Goal: Task Accomplishment & Management: Complete application form

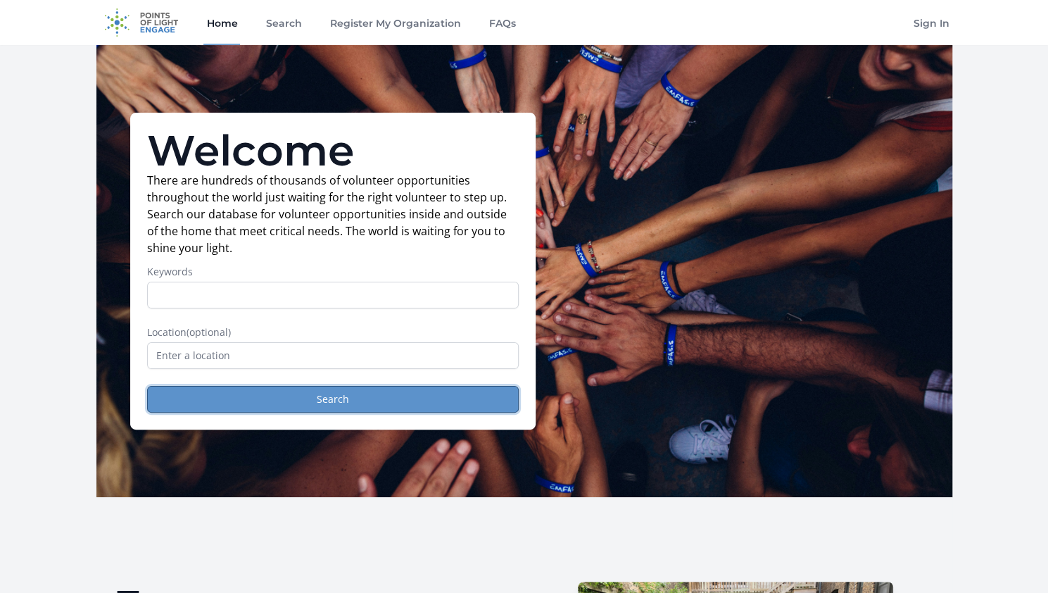
click at [328, 401] on button "Search" at bounding box center [333, 399] width 372 height 27
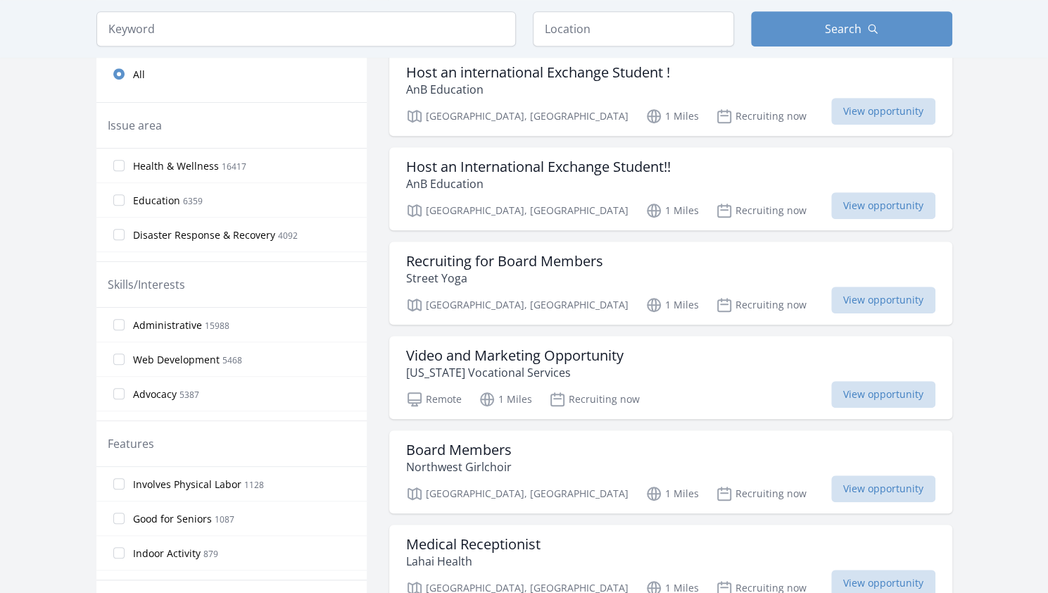
scroll to position [455, 0]
click at [125, 515] on label "Good for Seniors 1087" at bounding box center [231, 517] width 270 height 28
click at [125, 515] on input "Good for Seniors 1087" at bounding box center [118, 516] width 11 height 11
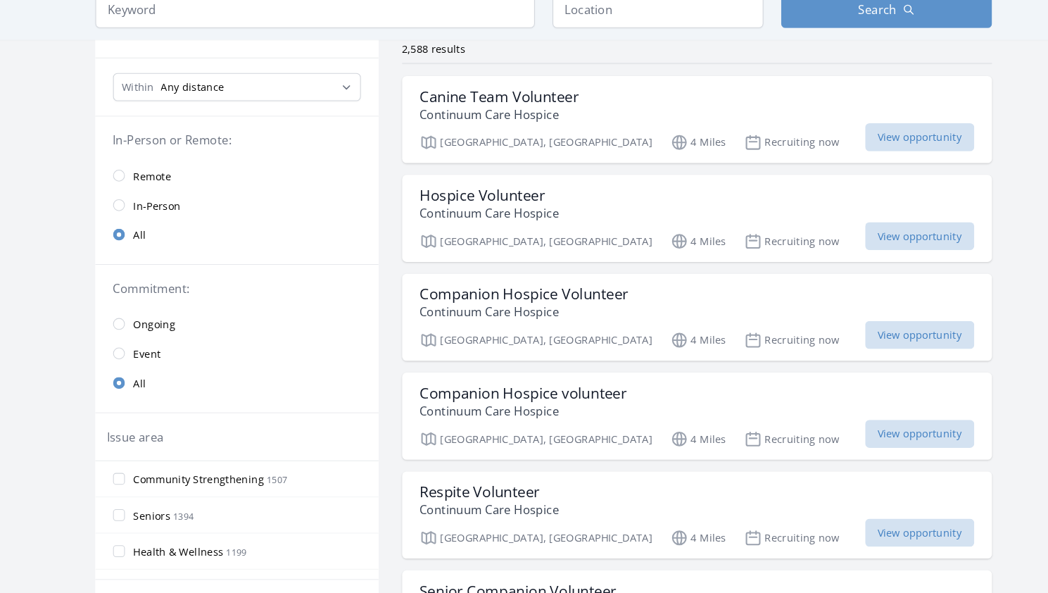
scroll to position [113, 0]
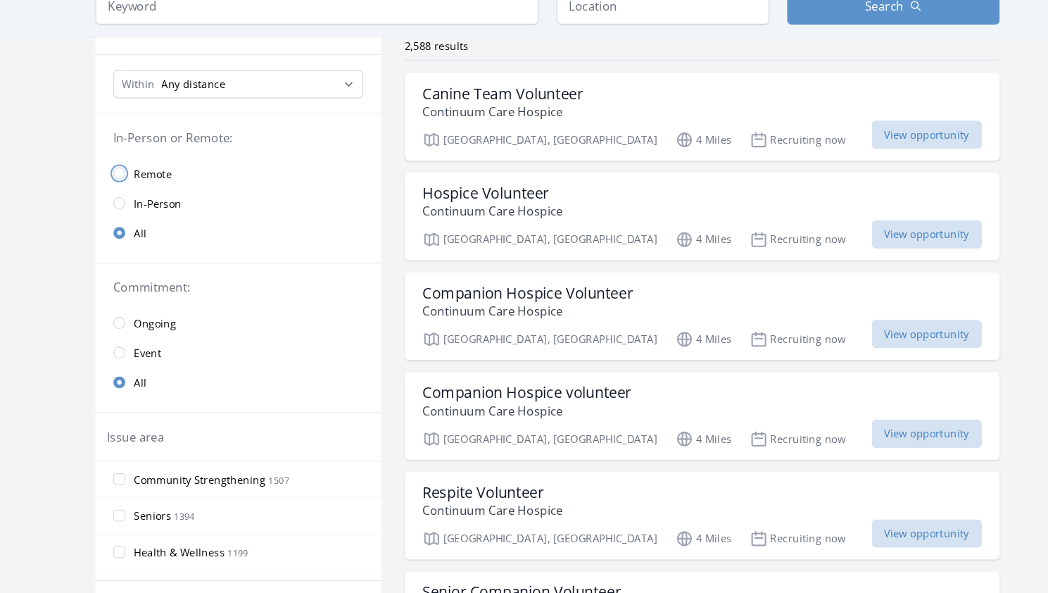
click at [122, 183] on input "radio" at bounding box center [118, 187] width 11 height 11
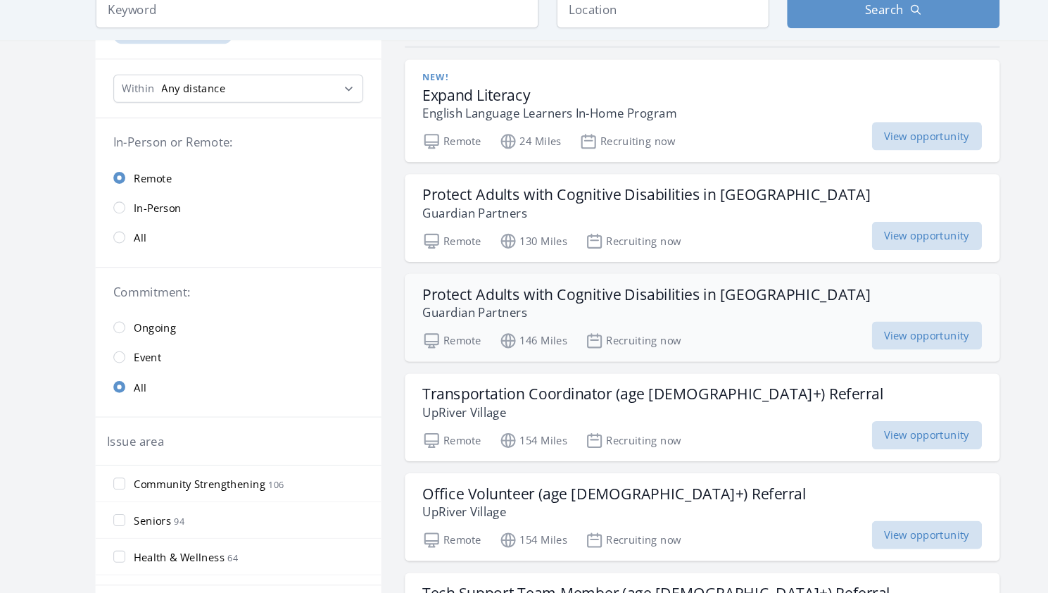
scroll to position [130, 0]
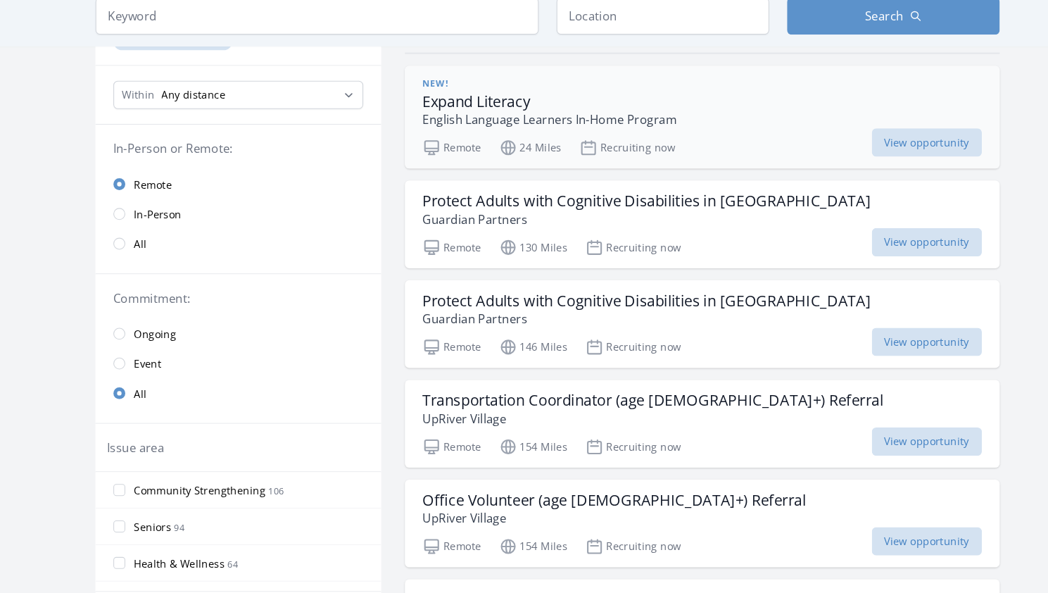
click at [478, 116] on h3 "Expand Literacy" at bounding box center [526, 109] width 241 height 17
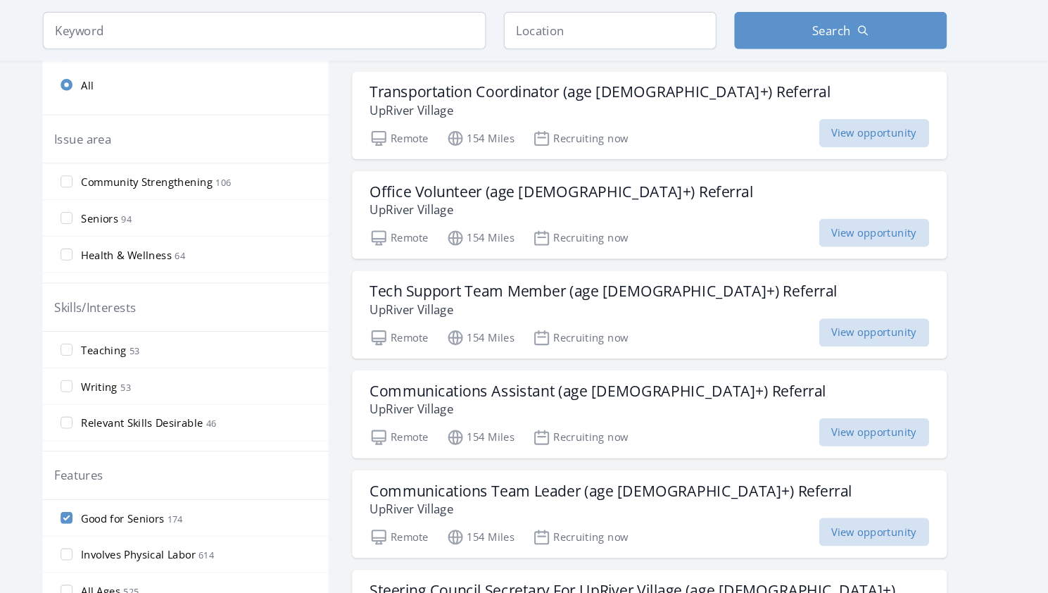
scroll to position [435, 0]
click at [481, 192] on p "UpRiver Village" at bounding box center [587, 199] width 363 height 17
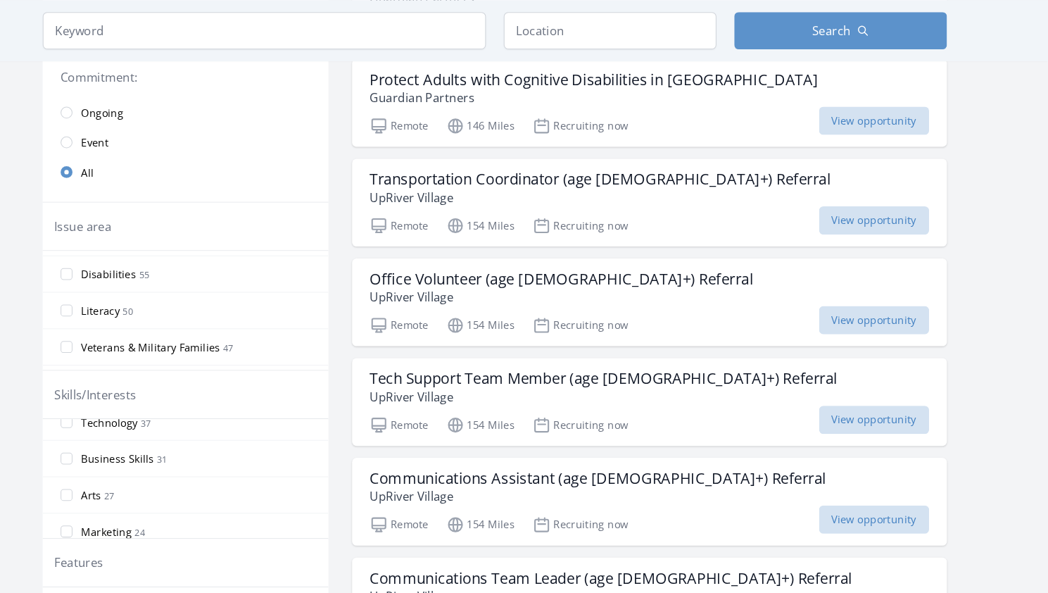
scroll to position [97, 0]
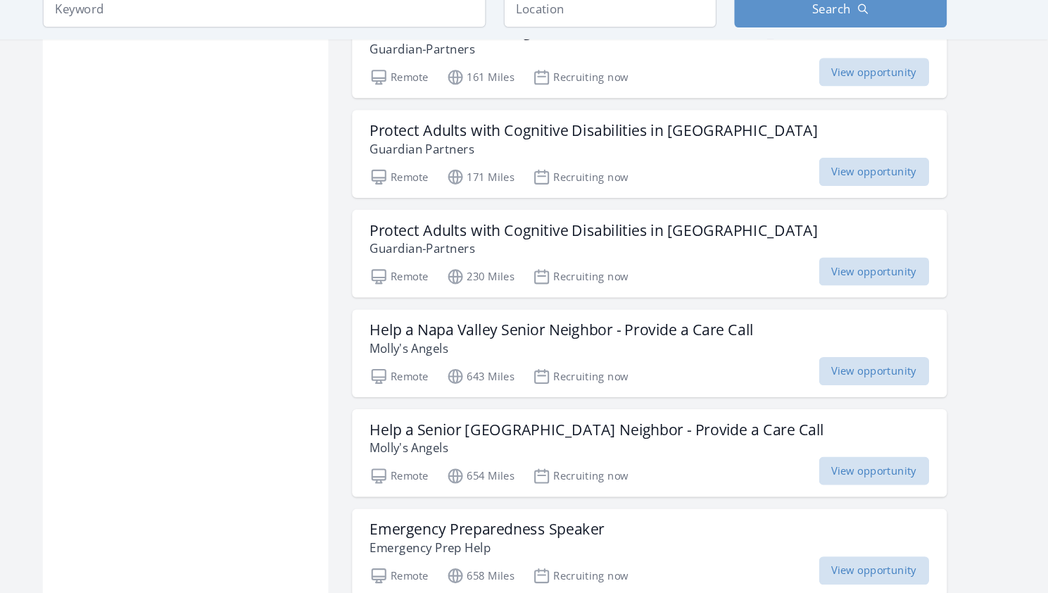
scroll to position [1810, 0]
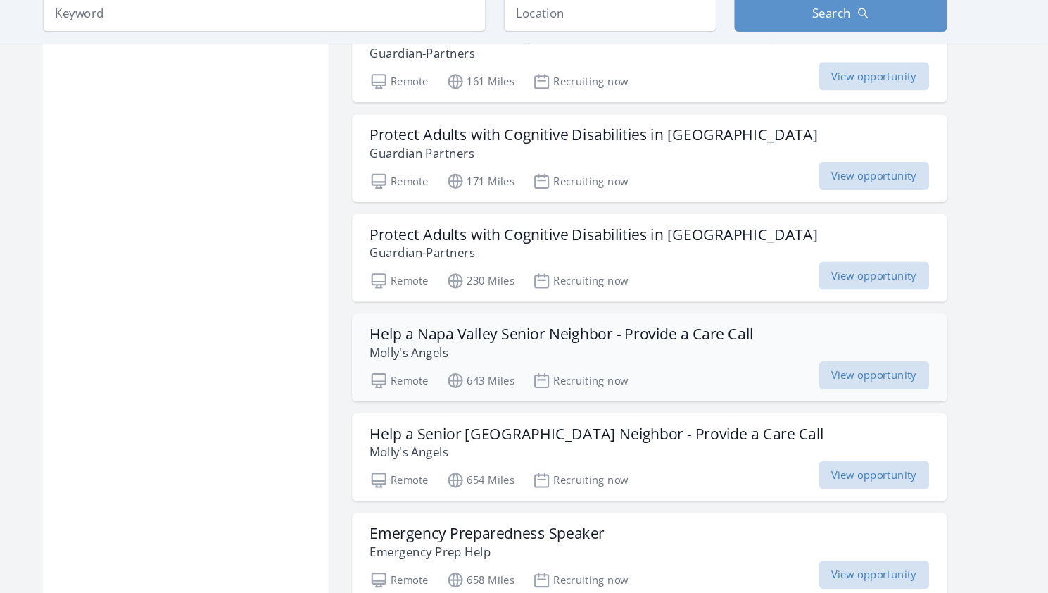
click at [563, 325] on h3 "Help a Napa Valley Senior Neighbor - Provide a Care Call" at bounding box center [587, 333] width 363 height 17
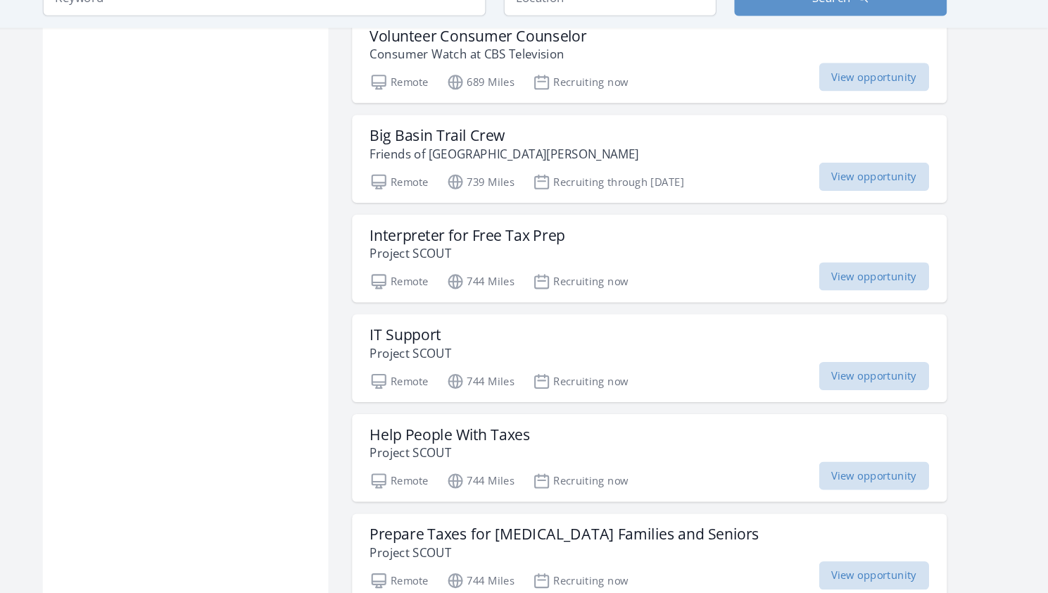
scroll to position [2460, 0]
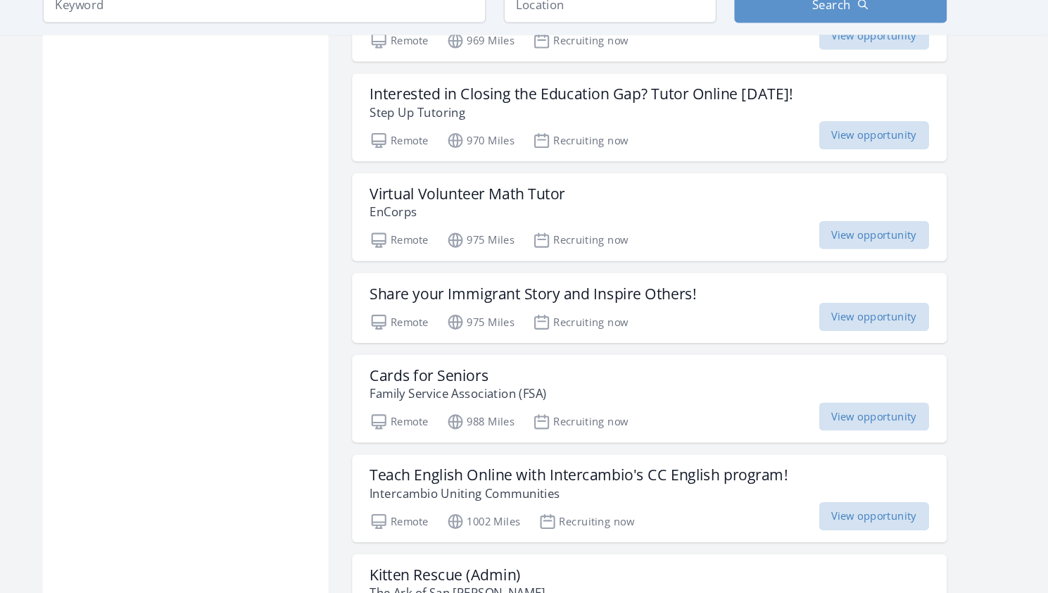
scroll to position [3540, 0]
click at [486, 372] on h3 "Cards for Seniors" at bounding box center [490, 380] width 168 height 17
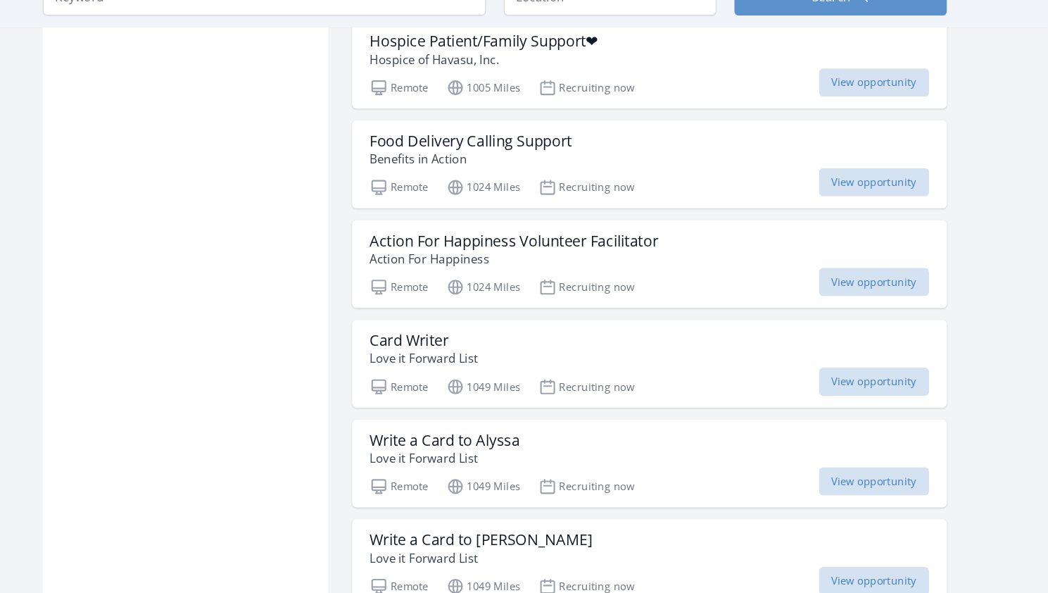
scroll to position [4133, 0]
drag, startPoint x: 486, startPoint y: 351, endPoint x: 495, endPoint y: 409, distance: 59.2
click at [495, 439] on h3 "Write a Card to Alyssa" at bounding box center [477, 447] width 142 height 17
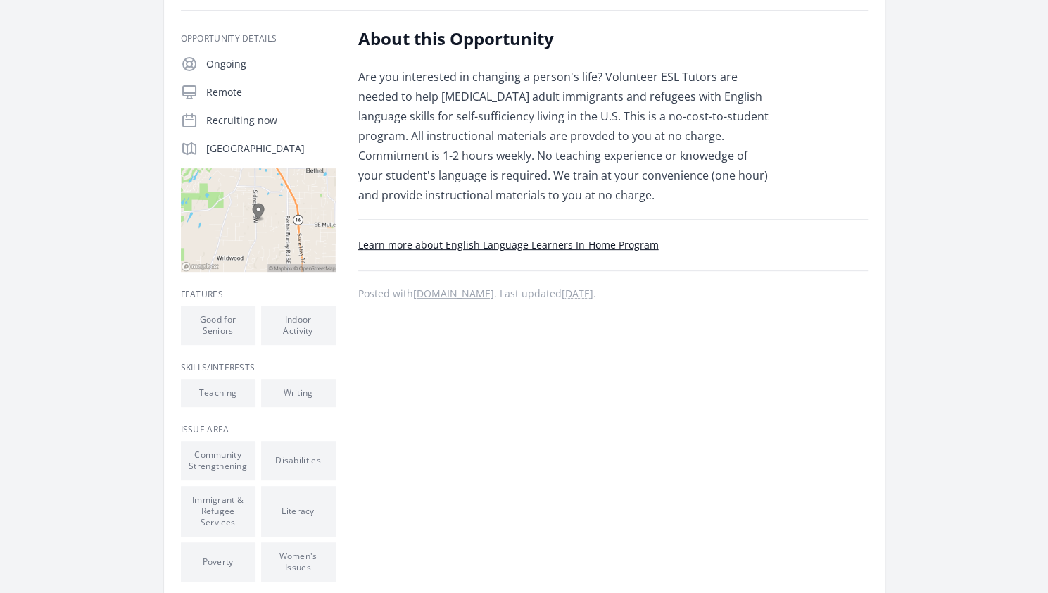
scroll to position [230, 0]
click at [542, 307] on div "About this Opportunity Are you interested in changing a person's life? Voluntee…" at bounding box center [613, 357] width 510 height 658
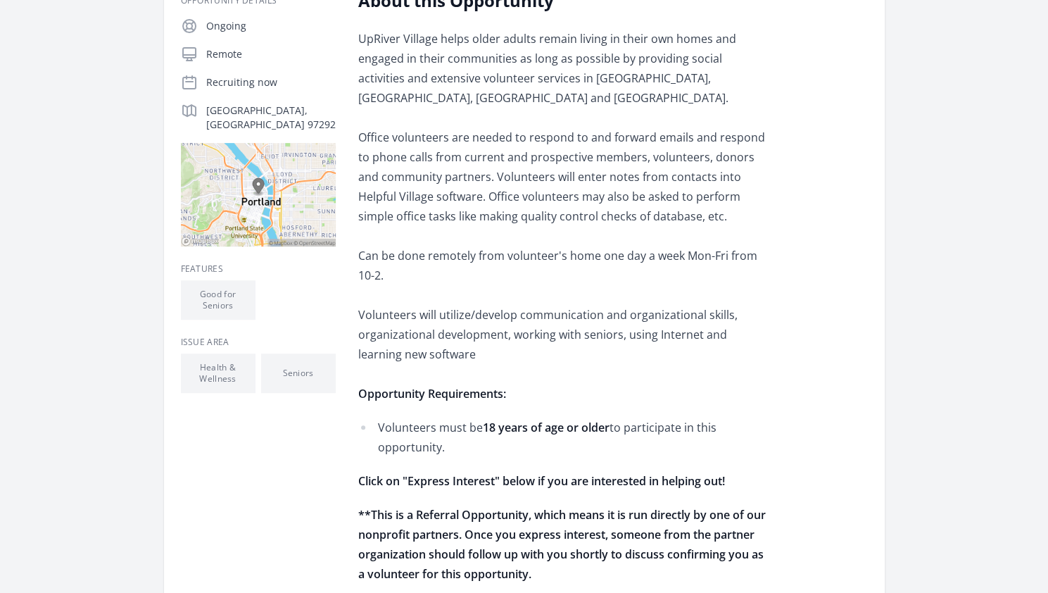
scroll to position [294, 0]
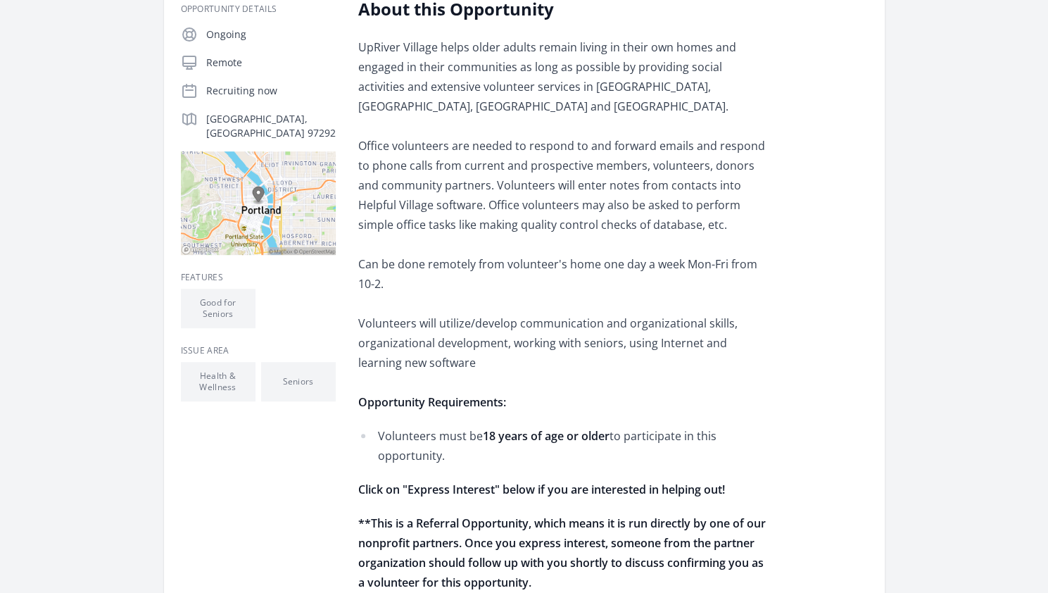
click at [449, 203] on p "UpRiver Village helps older adults remain living in their own homes and engaged…" at bounding box center [564, 224] width 412 height 375
drag, startPoint x: 0, startPoint y: 0, endPoint x: 449, endPoint y: 203, distance: 492.9
click at [449, 203] on p "UpRiver Village helps older adults remain living in their own homes and engaged…" at bounding box center [564, 224] width 412 height 375
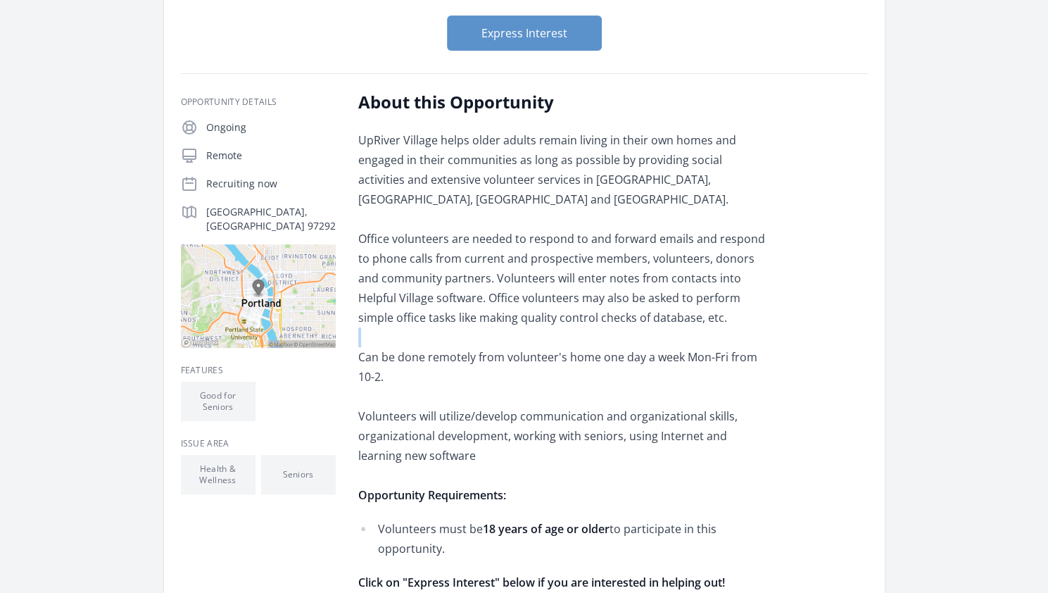
scroll to position [200, 0]
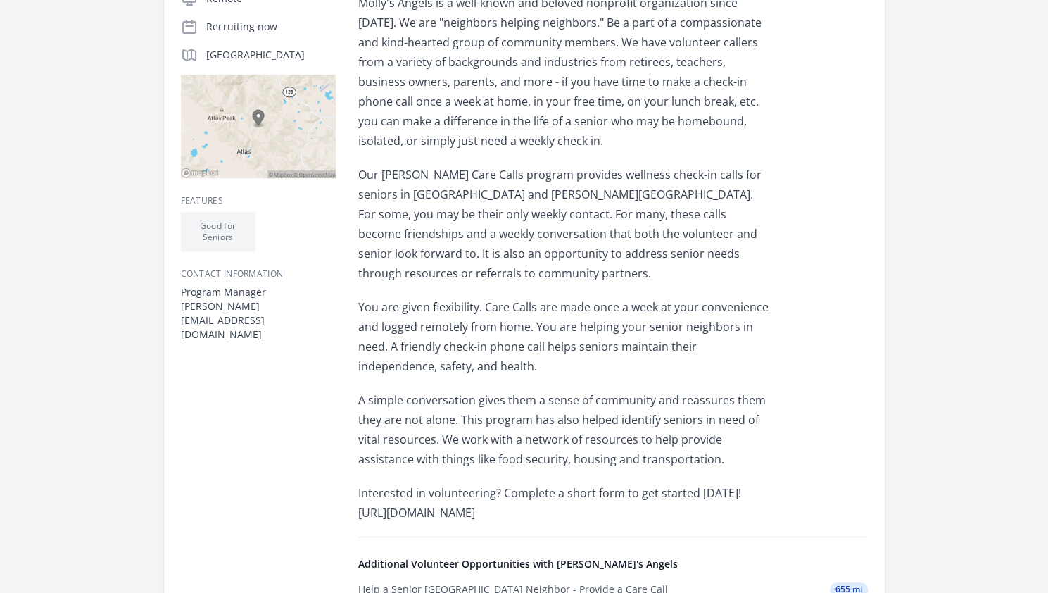
scroll to position [468, 0]
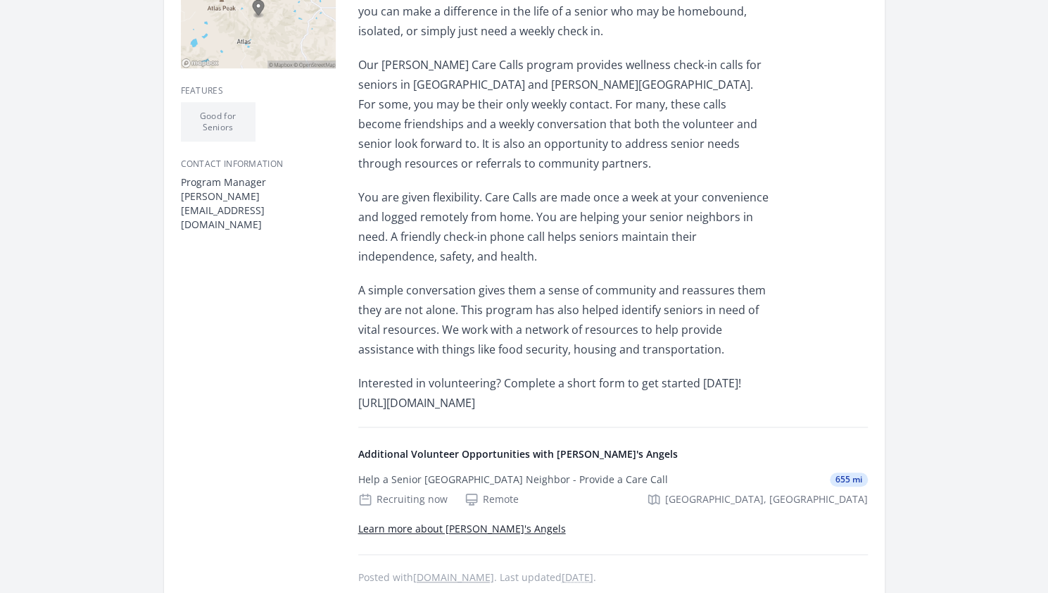
click at [496, 384] on p "Interested in volunteering? Complete a short form to get started [DATE]! [URL][…" at bounding box center [564, 392] width 412 height 39
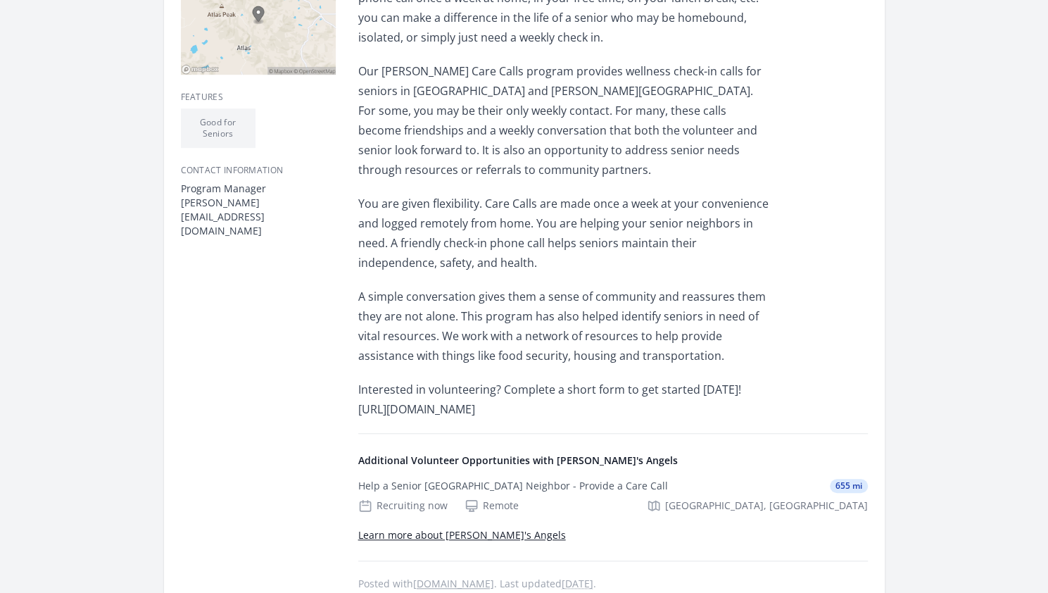
scroll to position [461, 0]
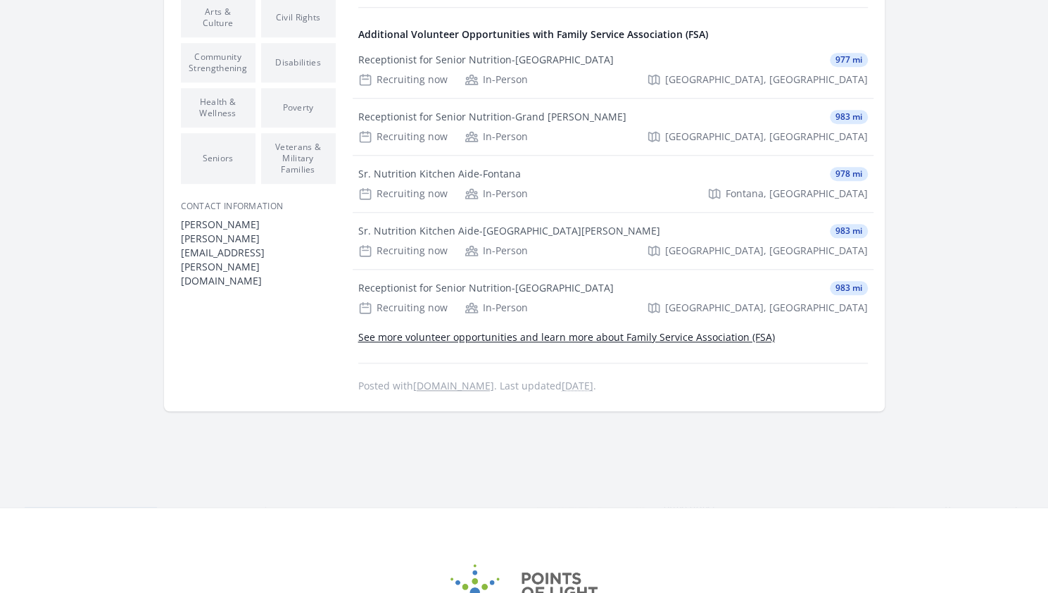
scroll to position [732, 0]
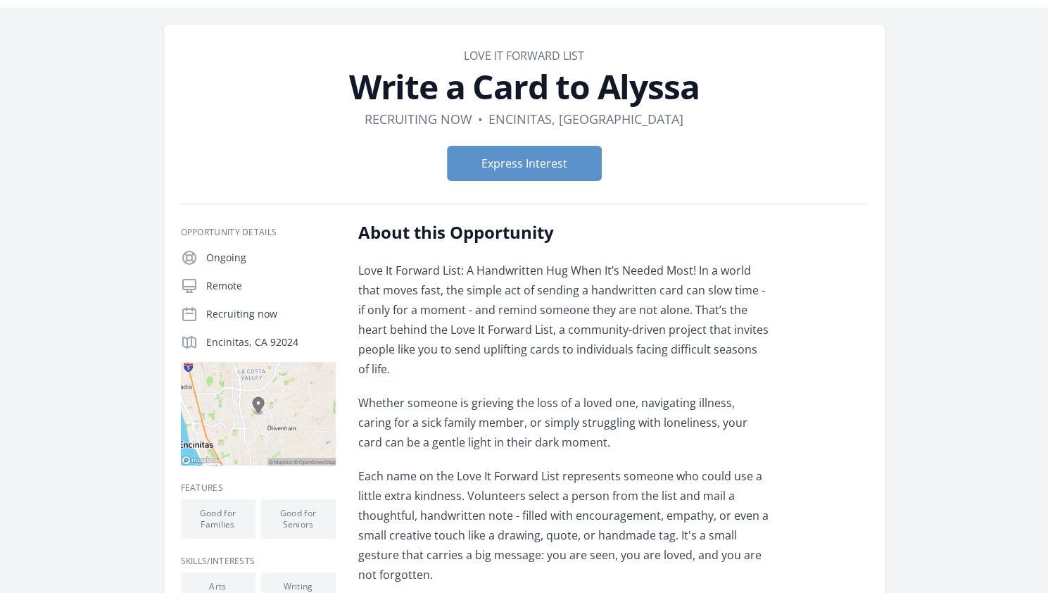
scroll to position [30, 0]
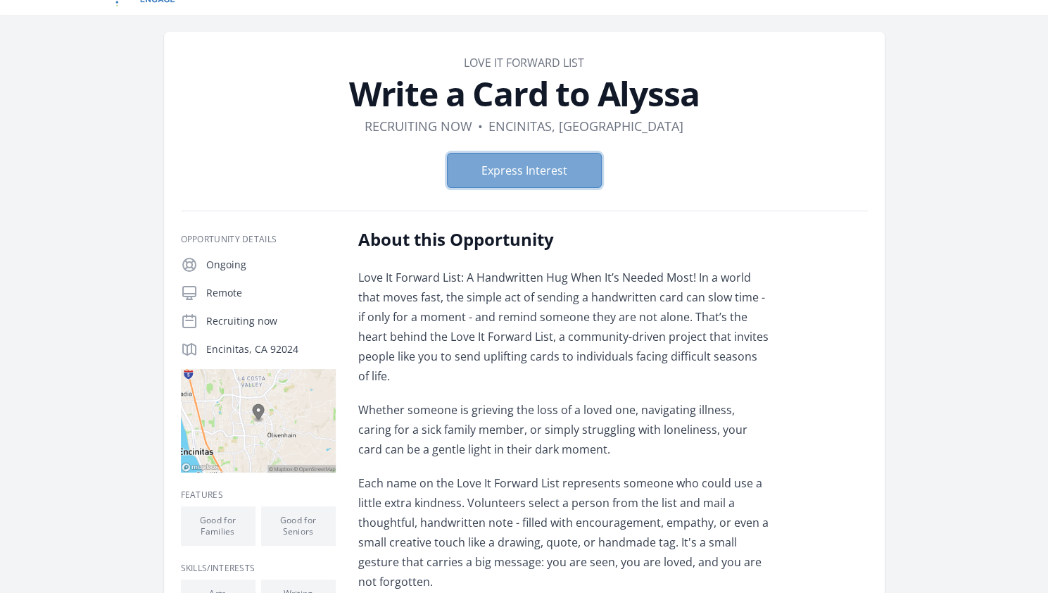
click at [497, 178] on button "Express Interest" at bounding box center [524, 170] width 155 height 35
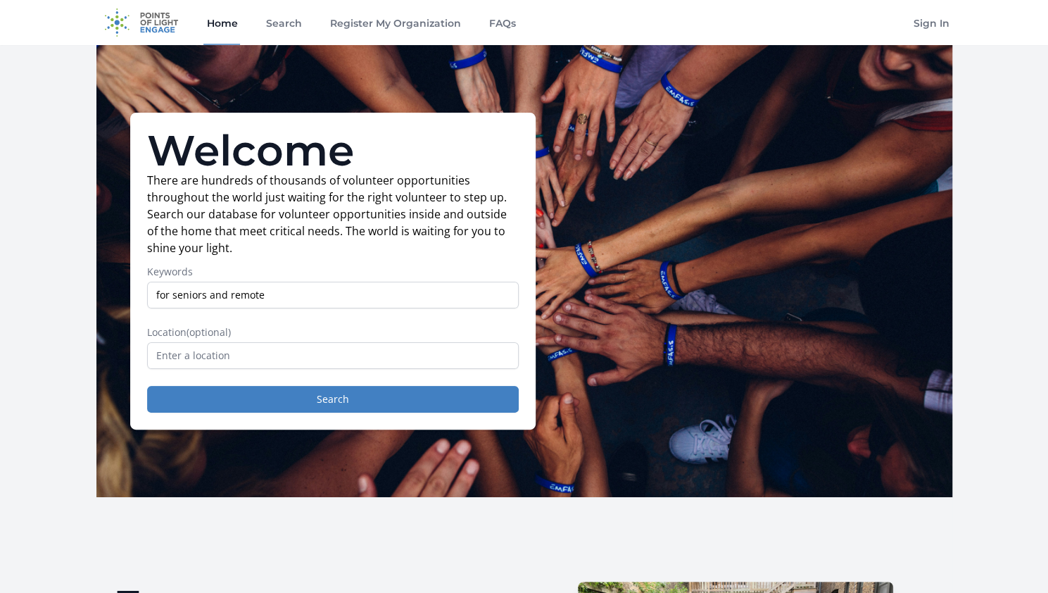
type input "for seniors and remote"
click at [147, 386] on button "Search" at bounding box center [333, 399] width 372 height 27
drag, startPoint x: 324, startPoint y: 289, endPoint x: 108, endPoint y: 277, distance: 215.8
click at [108, 277] on div "Welcome There are hundreds of thousands of volunteer opportunities throughout t…" at bounding box center [524, 271] width 856 height 452
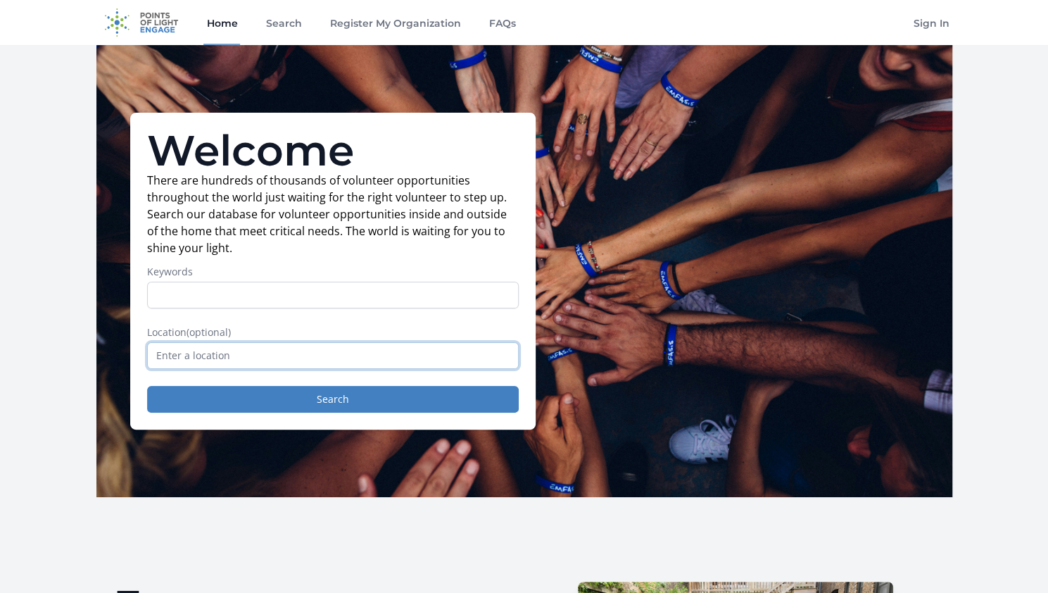
click at [262, 351] on input "text" at bounding box center [333, 355] width 372 height 27
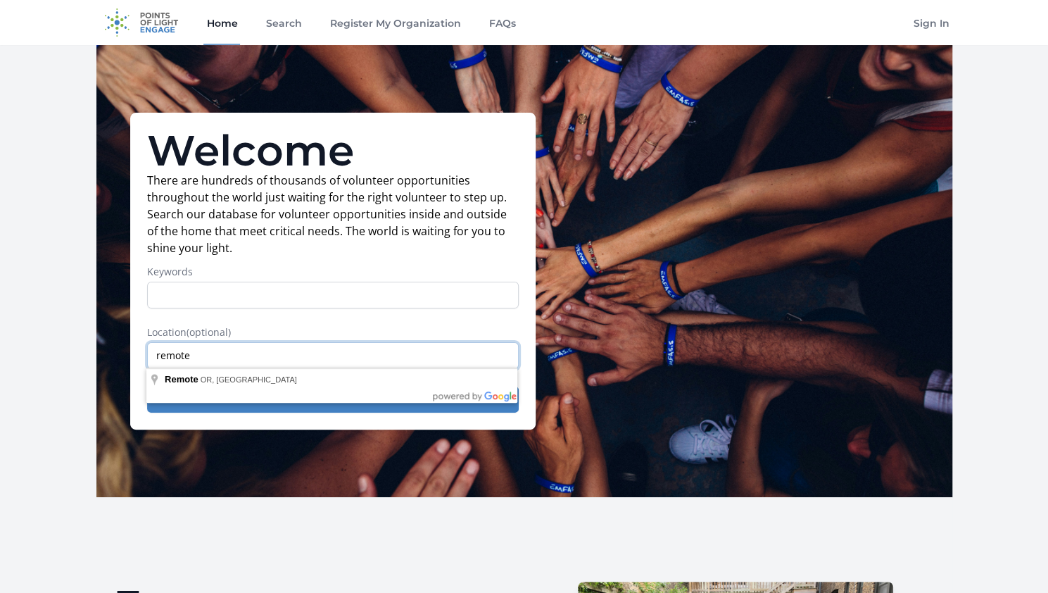
type input "remote"
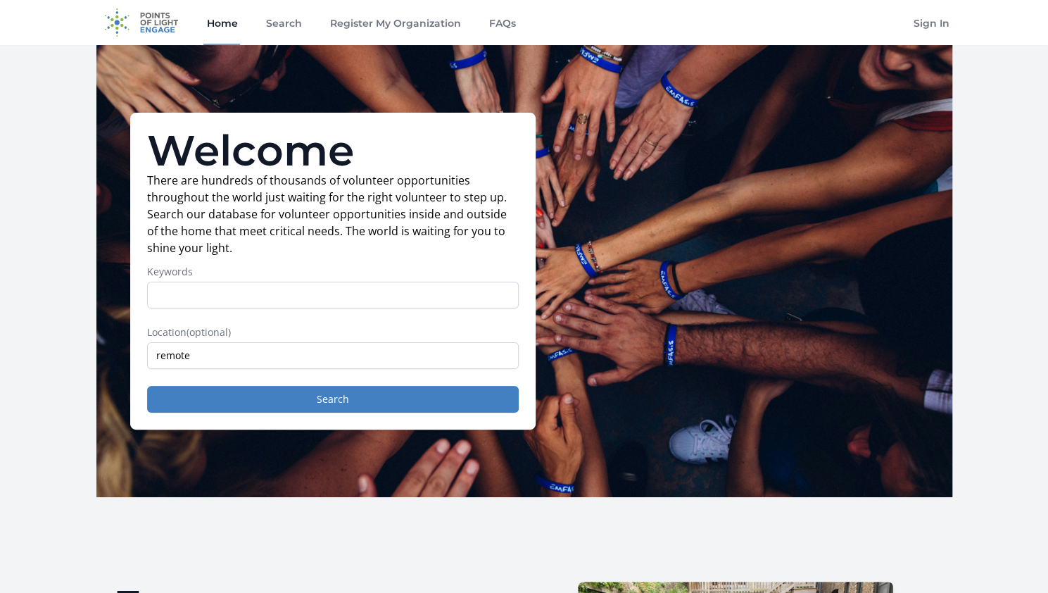
click at [398, 443] on div "Welcome There are hundreds of thousands of volunteer opportunities throughout t…" at bounding box center [524, 271] width 856 height 452
click at [362, 399] on button "Search" at bounding box center [333, 399] width 372 height 27
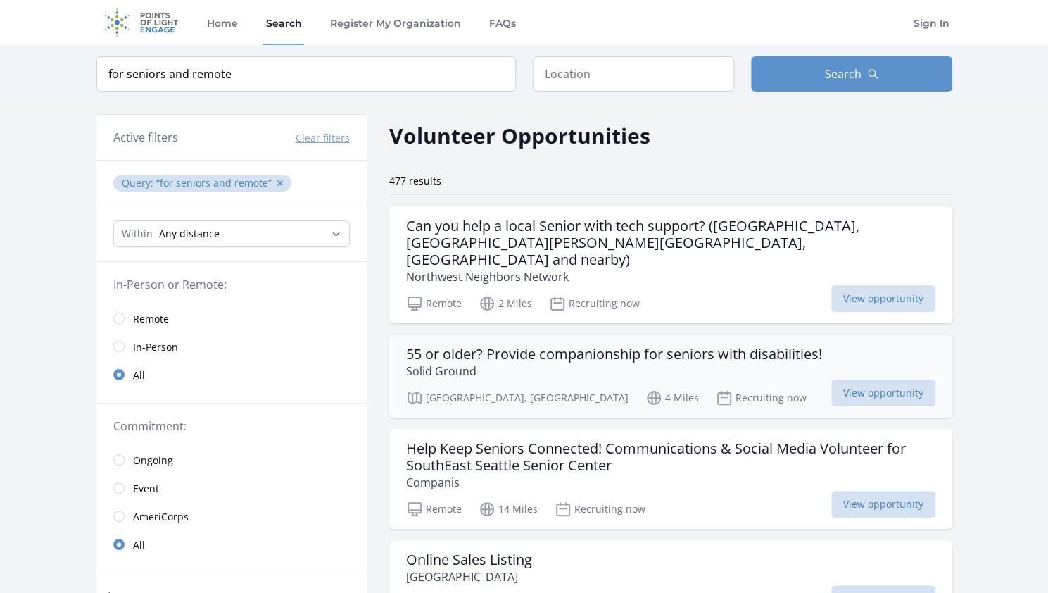
click at [527, 346] on h3 "55 or older? Provide companionship for seniors with disabilities!" at bounding box center [614, 354] width 416 height 17
click at [130, 312] on link "Remote" at bounding box center [231, 318] width 270 height 28
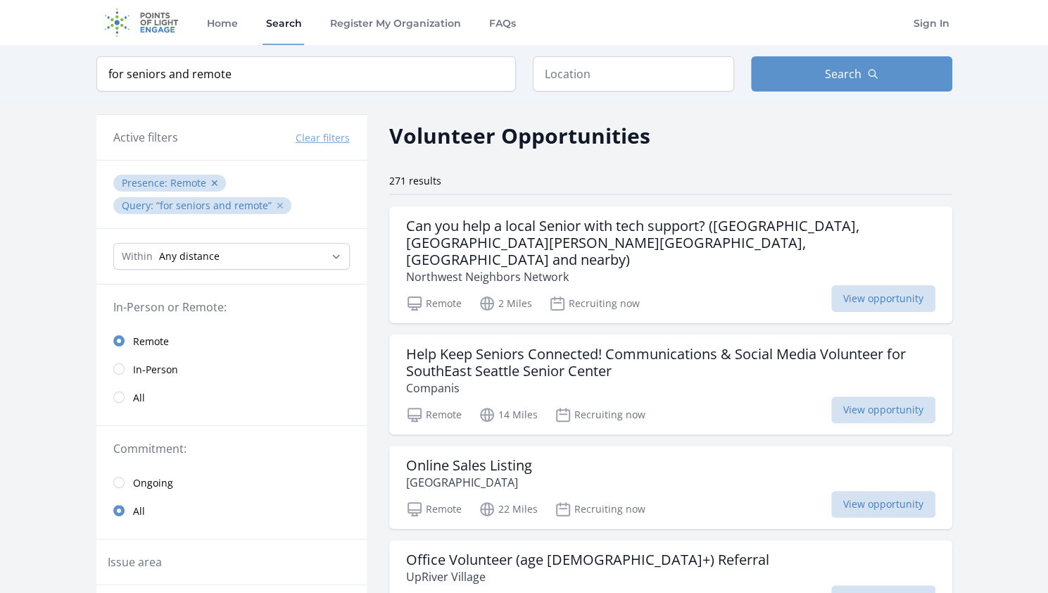
click at [277, 205] on button "✕" at bounding box center [280, 206] width 8 height 14
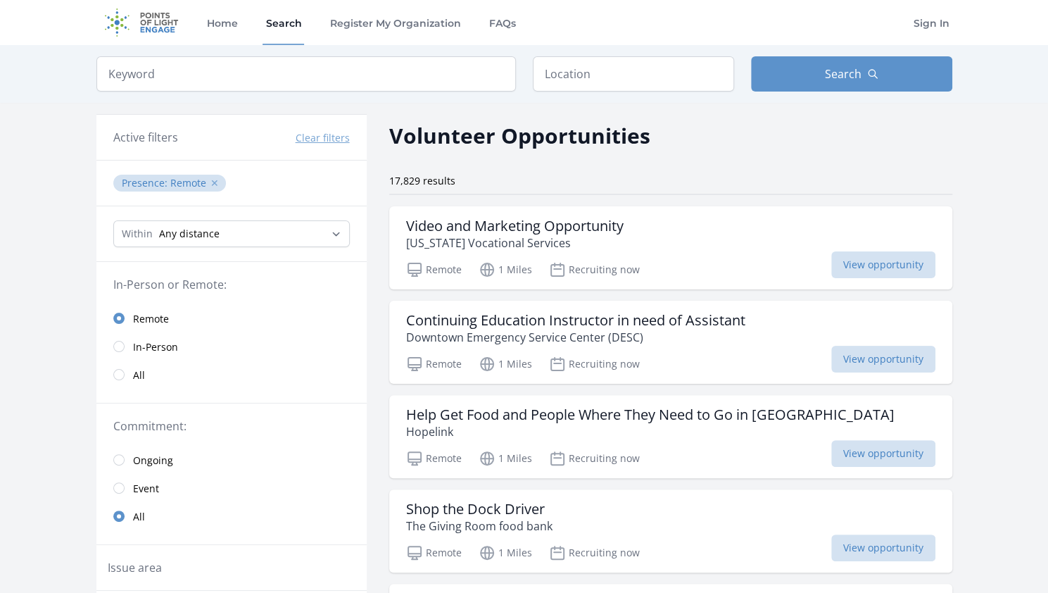
click at [213, 181] on button "✕" at bounding box center [215, 183] width 8 height 14
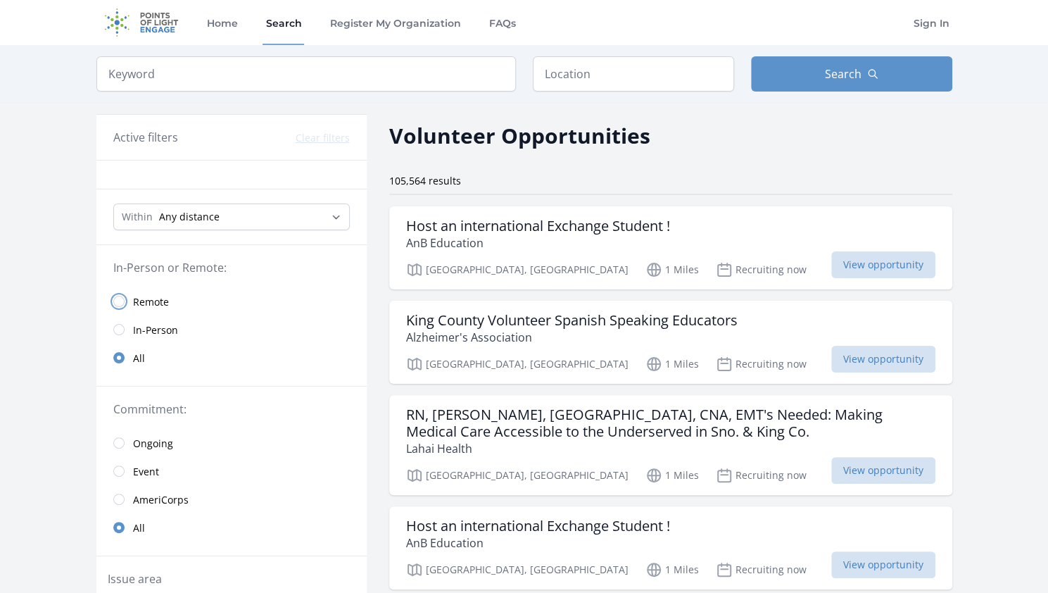
click at [117, 301] on input "radio" at bounding box center [118, 301] width 11 height 11
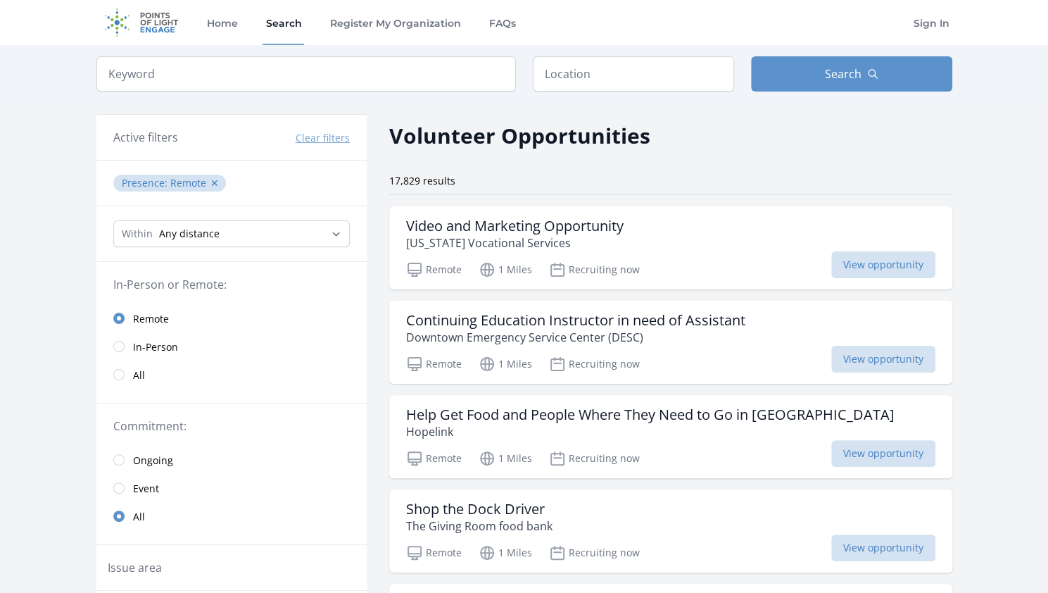
click at [284, 187] on ul "Presence : Remote ✕" at bounding box center [232, 183] width 242 height 23
click at [330, 80] on input "search" at bounding box center [306, 73] width 420 height 35
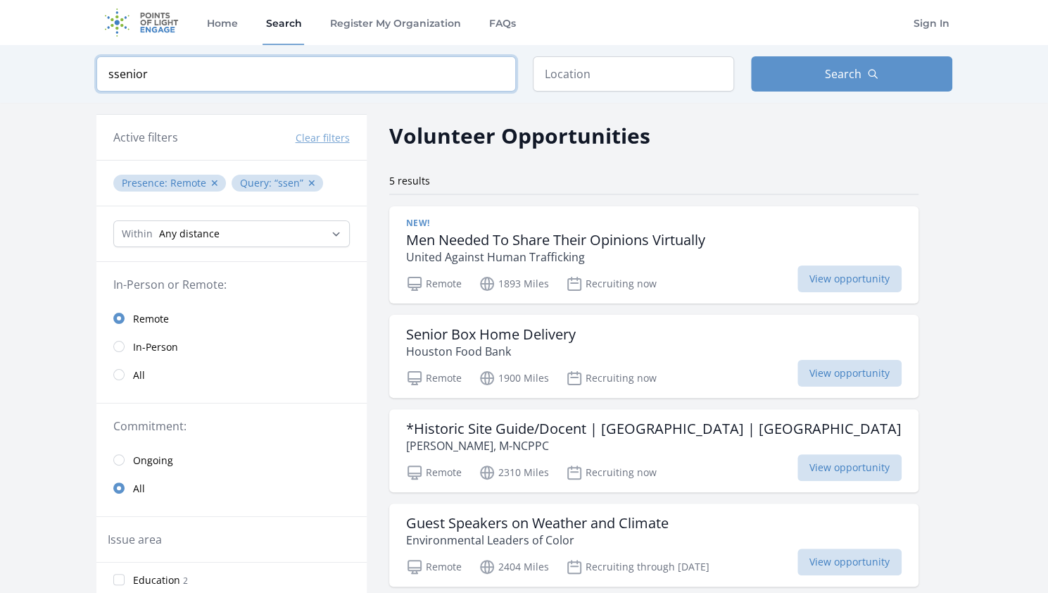
click button "submit" at bounding box center [0, 0] width 0 height 0
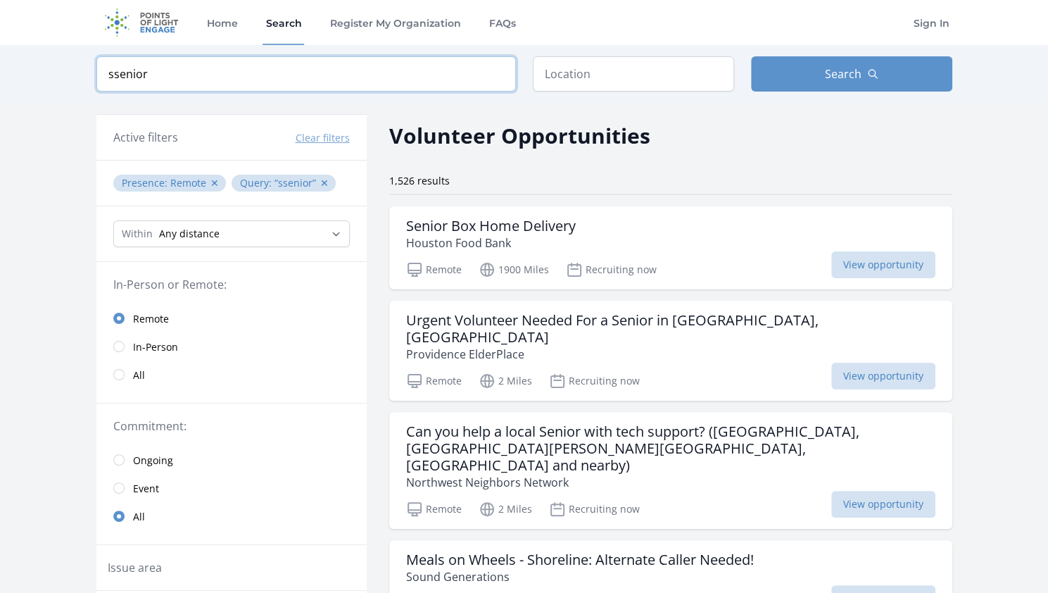
drag, startPoint x: 374, startPoint y: 68, endPoint x: 100, endPoint y: 67, distance: 273.9
click at [100, 67] on input "ssenior" at bounding box center [306, 73] width 420 height 35
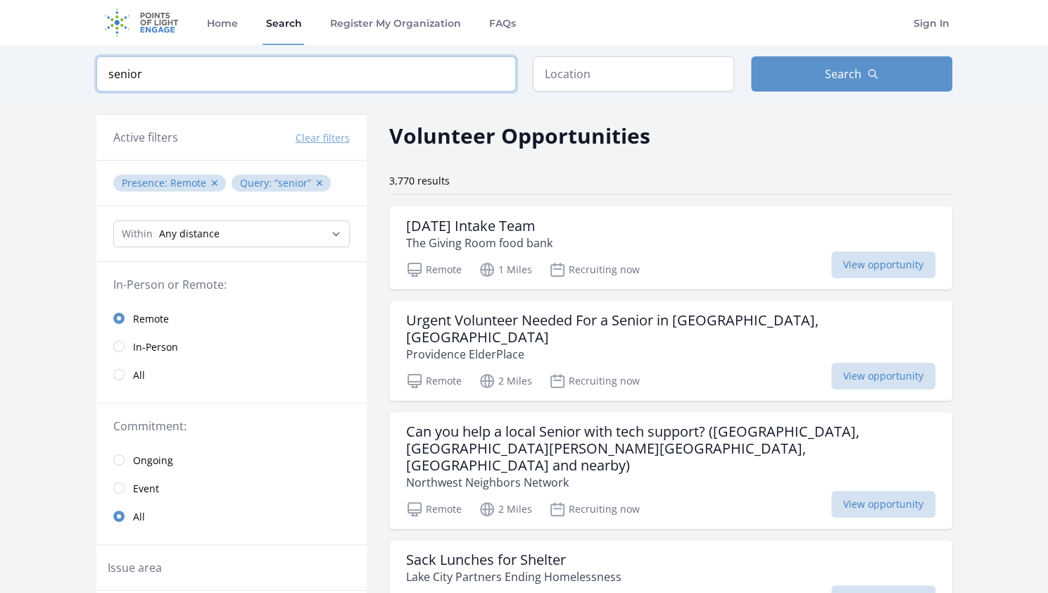
type input "senior"
click button "submit" at bounding box center [0, 0] width 0 height 0
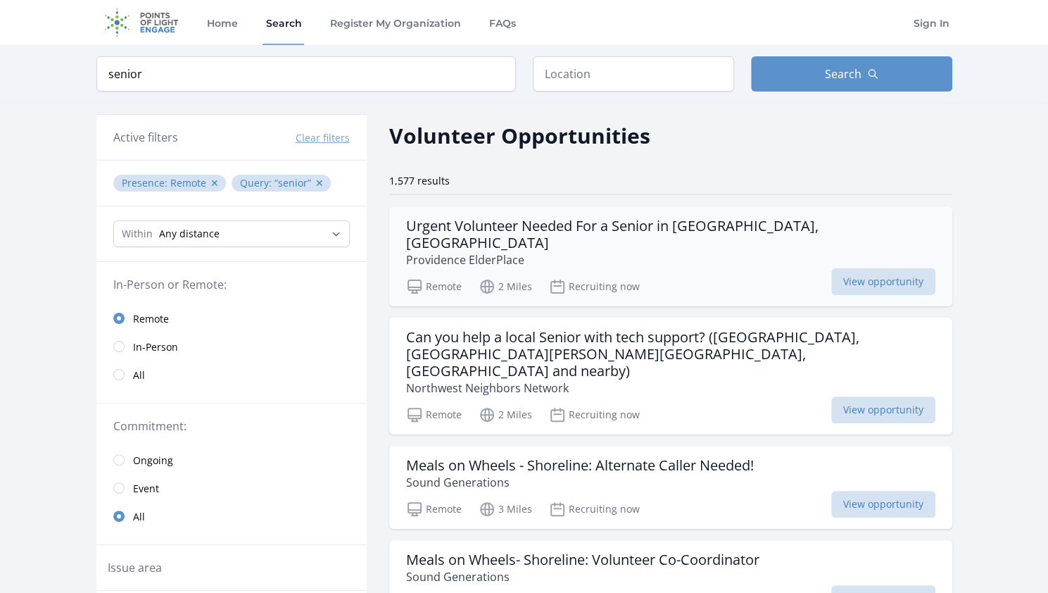
click at [503, 226] on h3 "Urgent Volunteer Needed For a Senior in Shoreline, WA" at bounding box center [671, 235] width 530 height 34
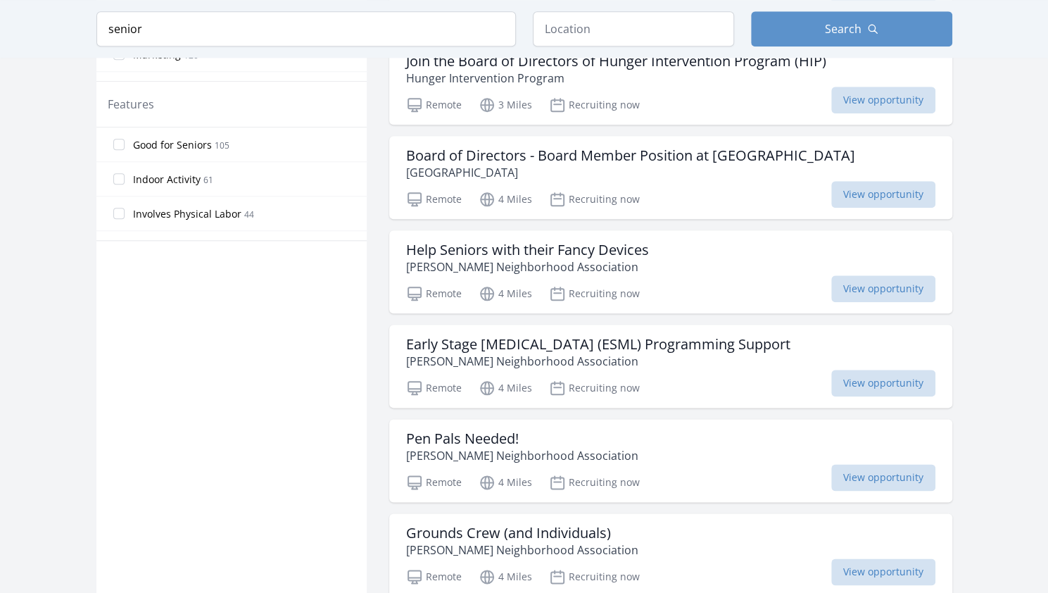
scroll to position [851, 0]
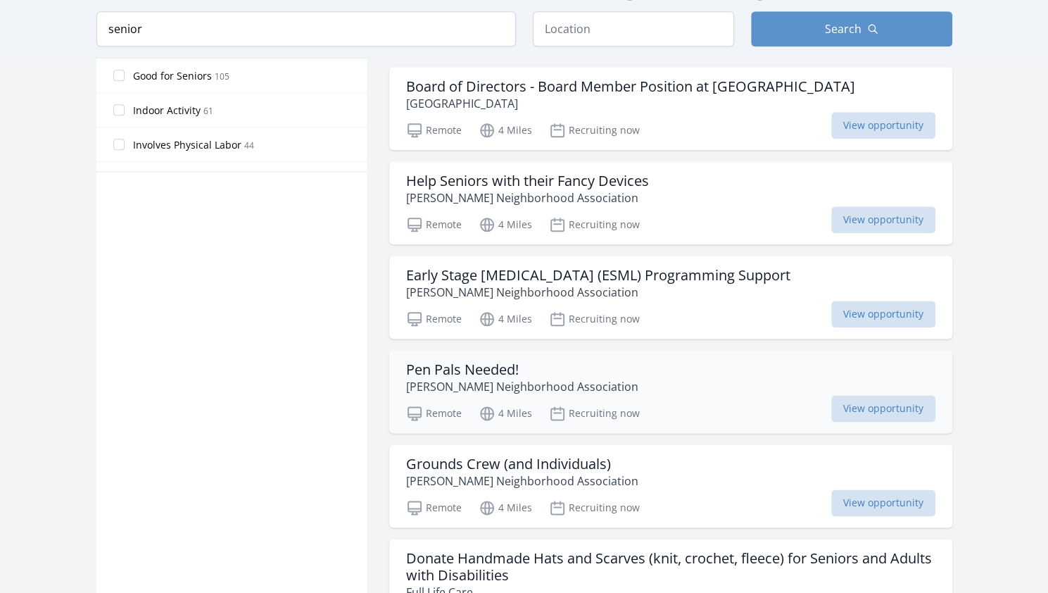
click at [497, 378] on p "Phinney Neighborhood Association" at bounding box center [522, 386] width 232 height 17
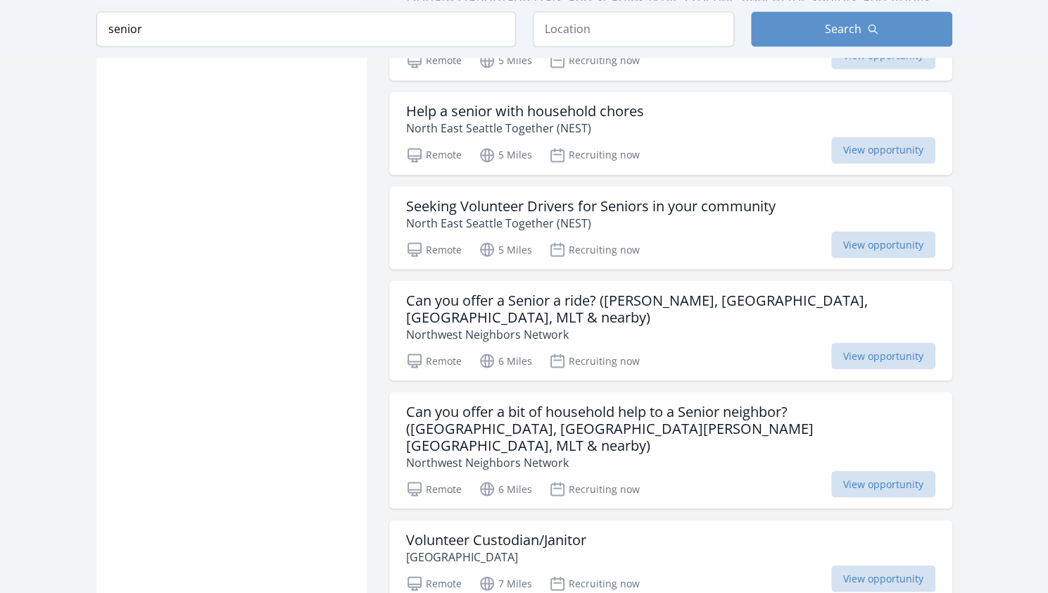
scroll to position [1410, 0]
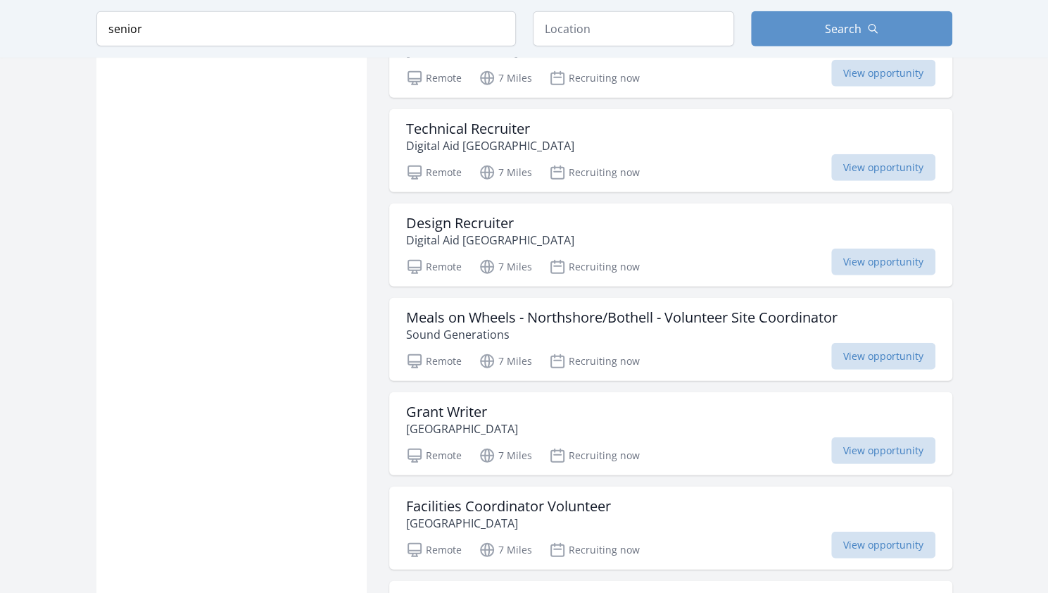
scroll to position [2176, 0]
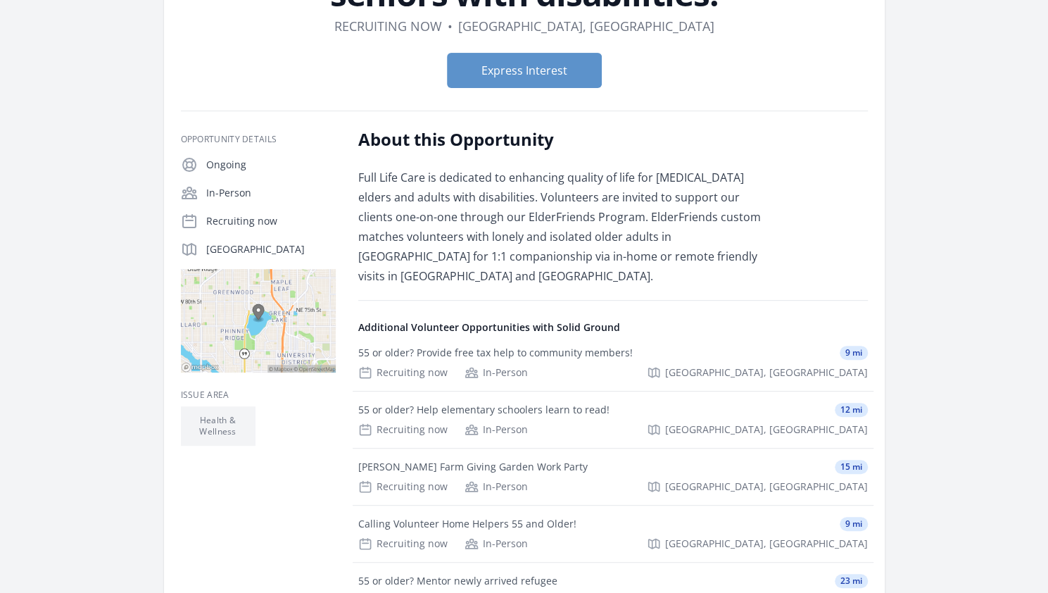
scroll to position [130, 0]
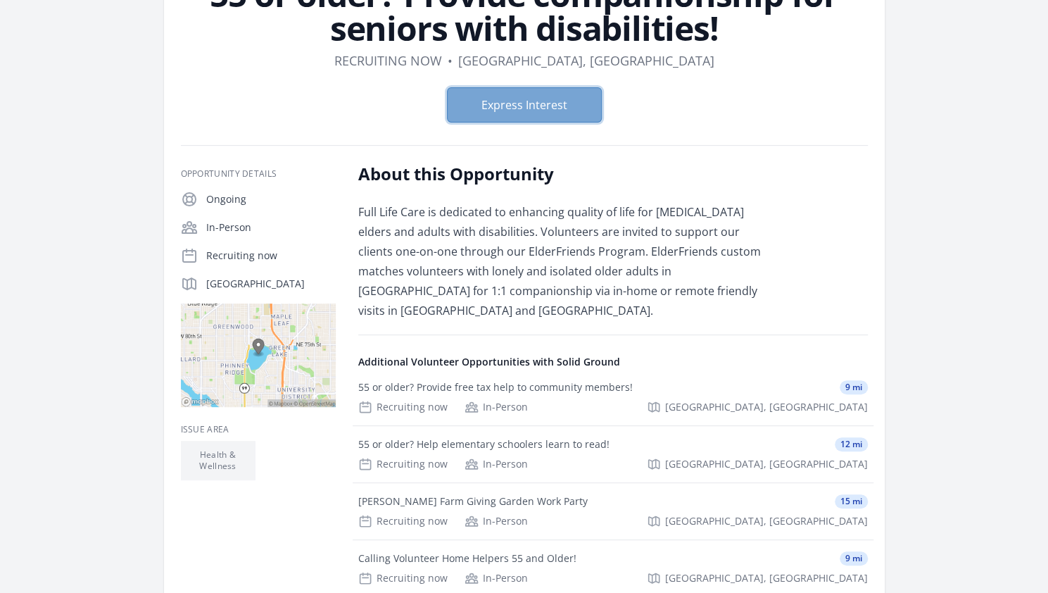
click at [521, 94] on button "Express Interest" at bounding box center [524, 104] width 155 height 35
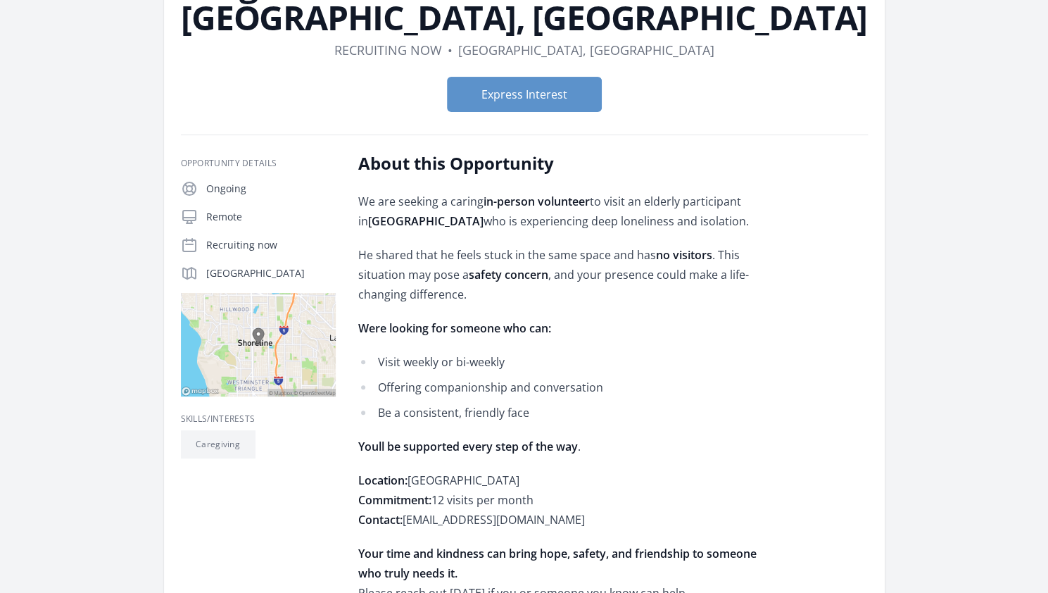
scroll to position [142, 0]
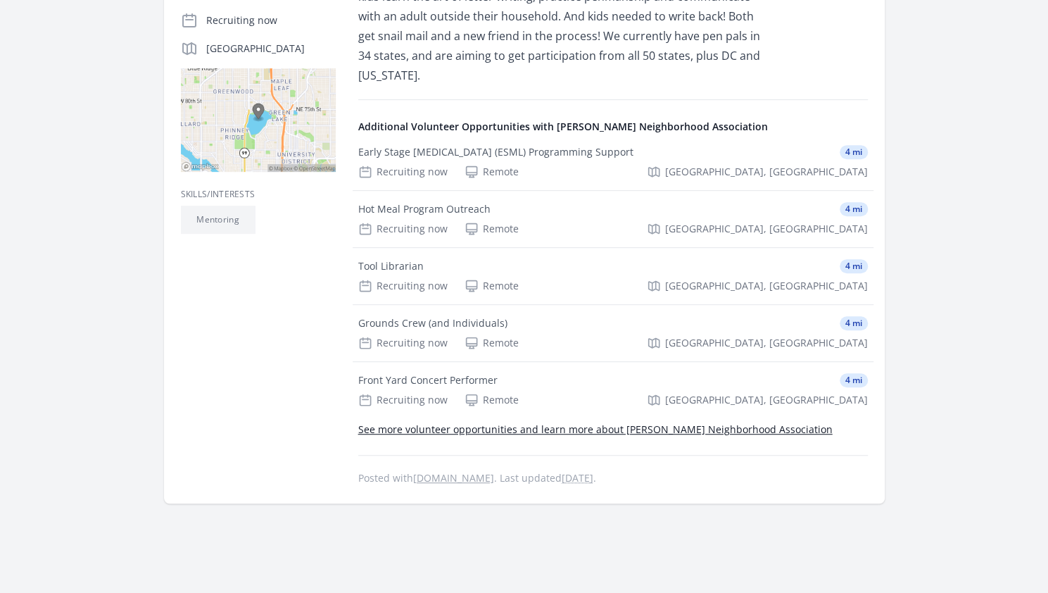
scroll to position [335, 0]
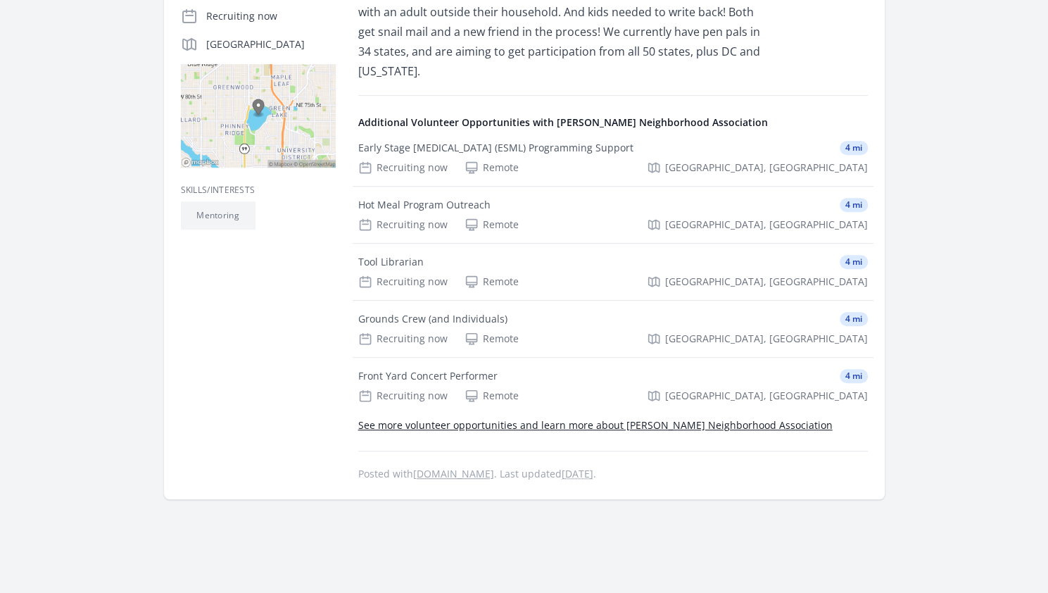
drag, startPoint x: 0, startPoint y: 0, endPoint x: 239, endPoint y: 451, distance: 510.6
click at [239, 451] on div "Skills/Interests Mentoring" at bounding box center [258, 325] width 155 height 315
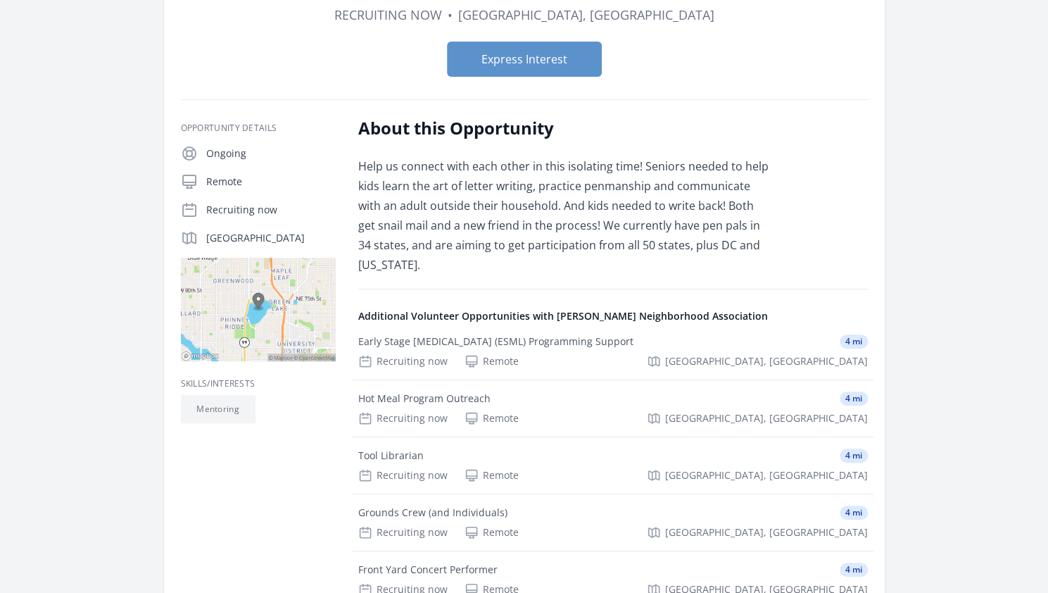
scroll to position [0, 0]
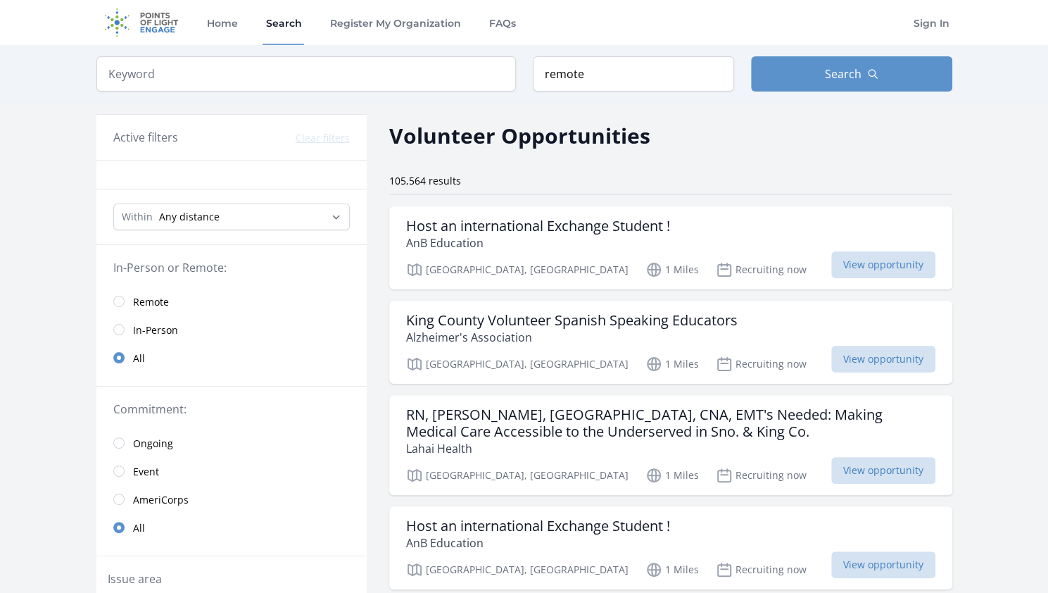
click at [140, 297] on span "Remote" at bounding box center [151, 302] width 36 height 14
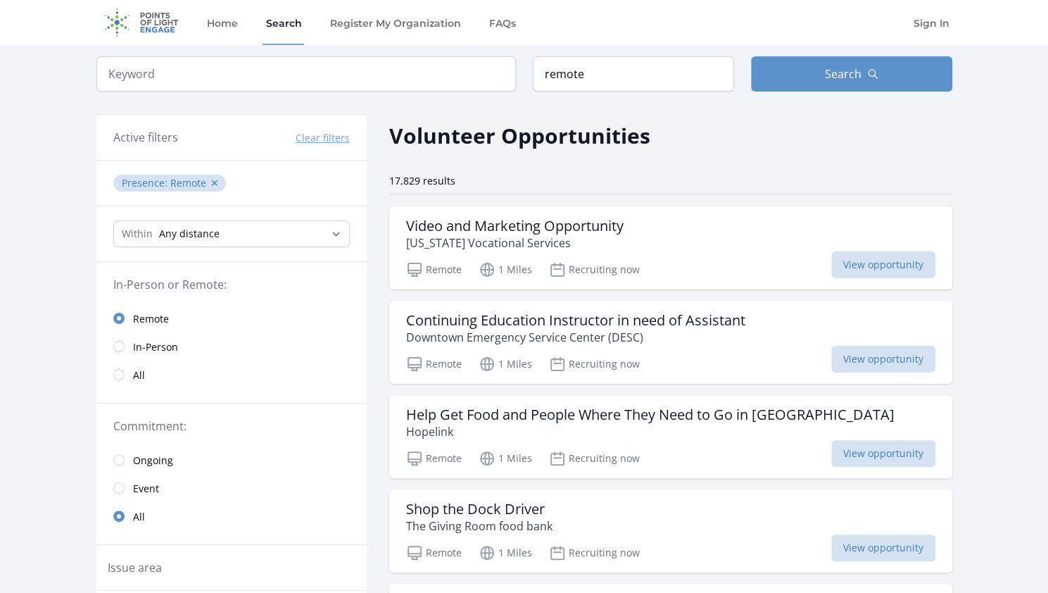
drag, startPoint x: 210, startPoint y: 270, endPoint x: 531, endPoint y: 151, distance: 342.2
drag, startPoint x: 212, startPoint y: 177, endPoint x: 322, endPoint y: 177, distance: 110.5
click at [322, 177] on ul "Presence : Remote ✕" at bounding box center [232, 183] width 242 height 23
click at [481, 176] on div "17,829 results" at bounding box center [670, 181] width 563 height 14
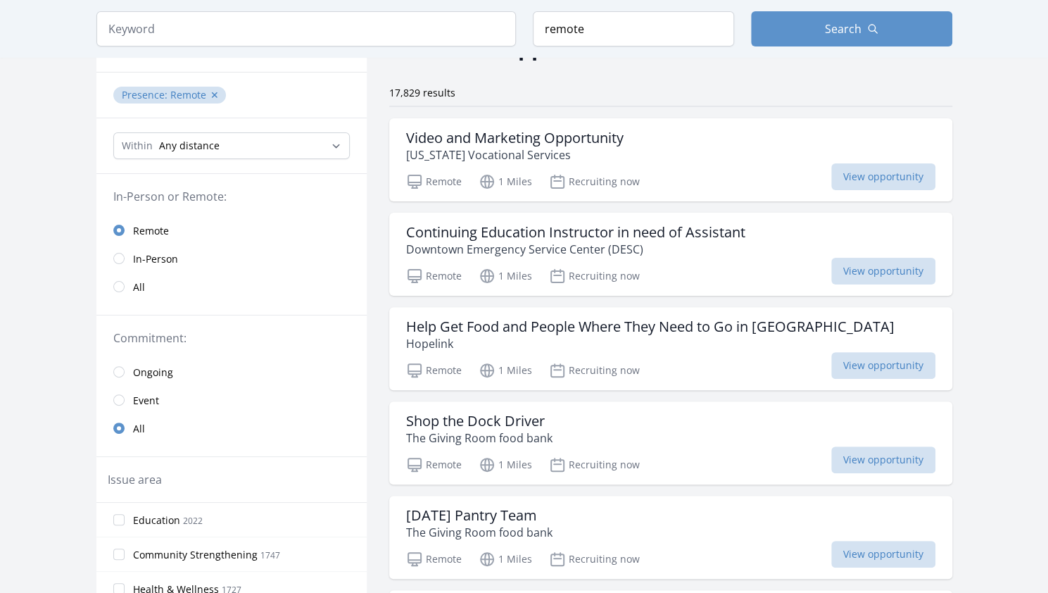
scroll to position [89, 0]
click at [582, 344] on p "Hopelink" at bounding box center [650, 342] width 489 height 17
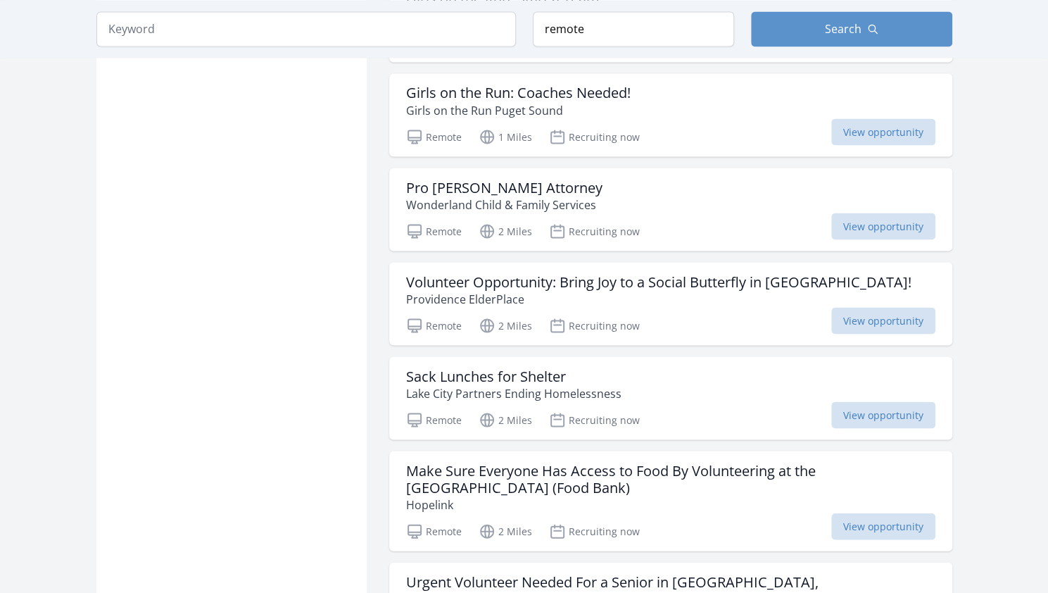
scroll to position [1472, 0]
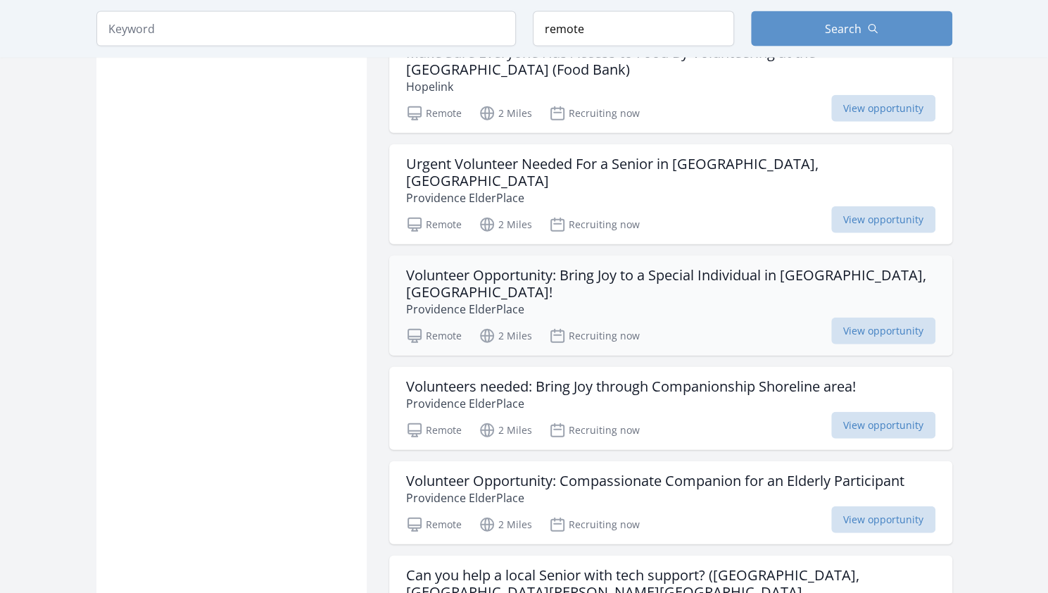
scroll to position [2021, 0]
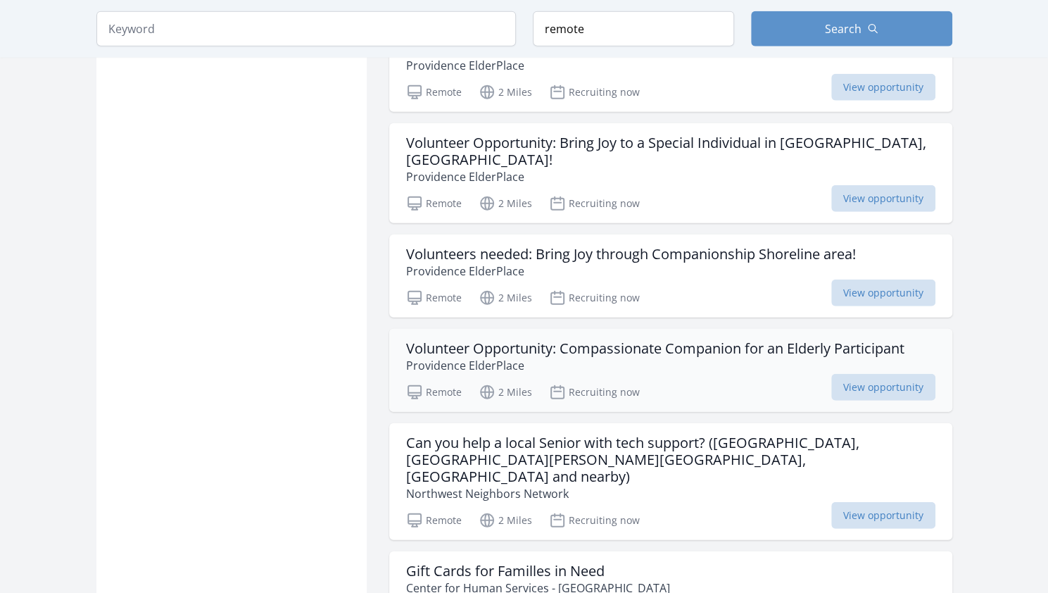
click at [589, 340] on h3 "Volunteer Opportunity: Compassionate Companion for an Elderly Participant" at bounding box center [655, 348] width 499 height 17
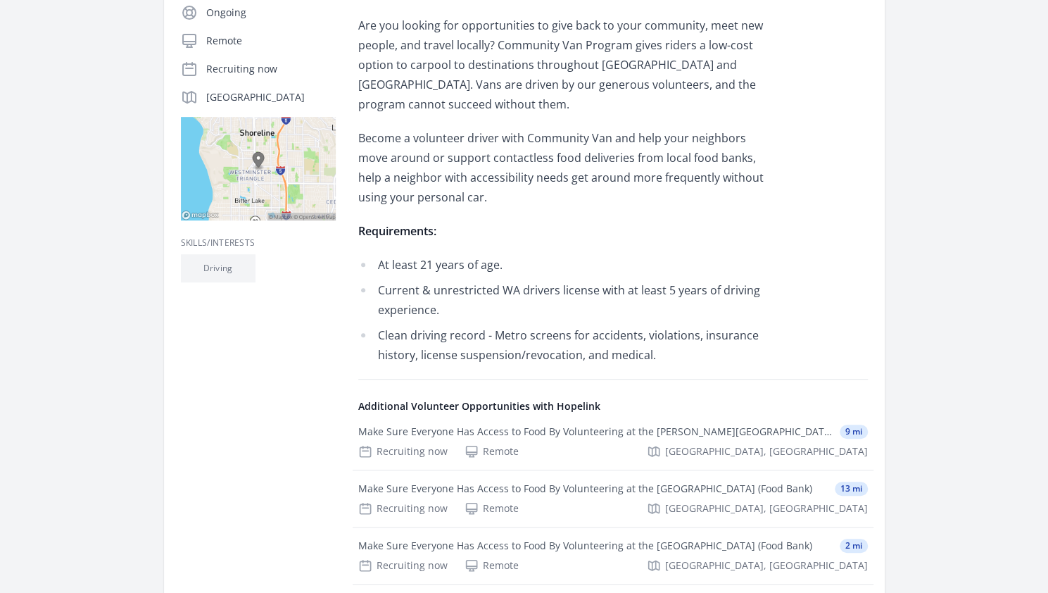
scroll to position [315, 0]
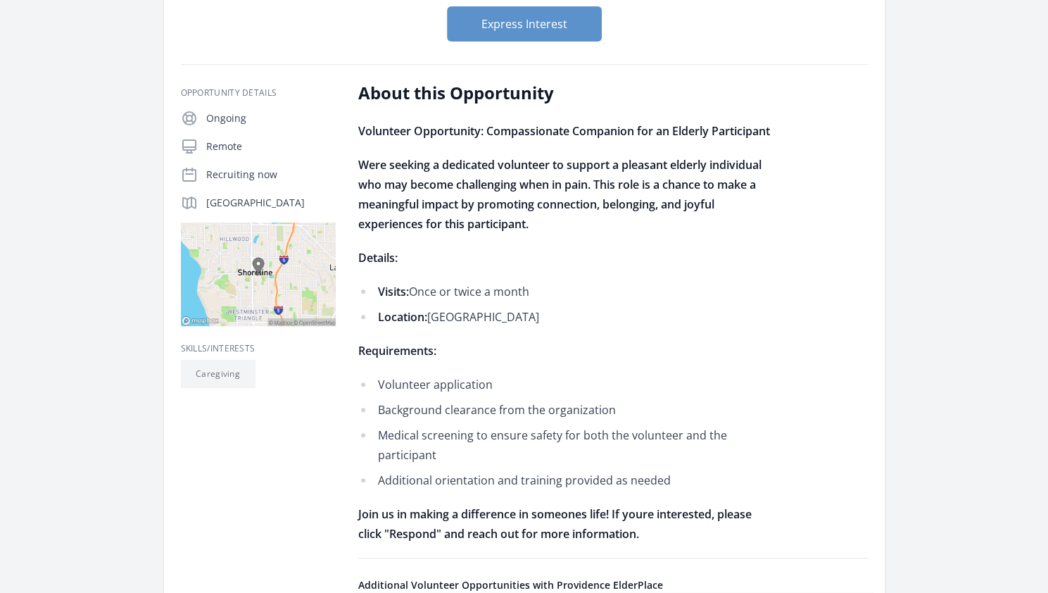
scroll to position [209, 0]
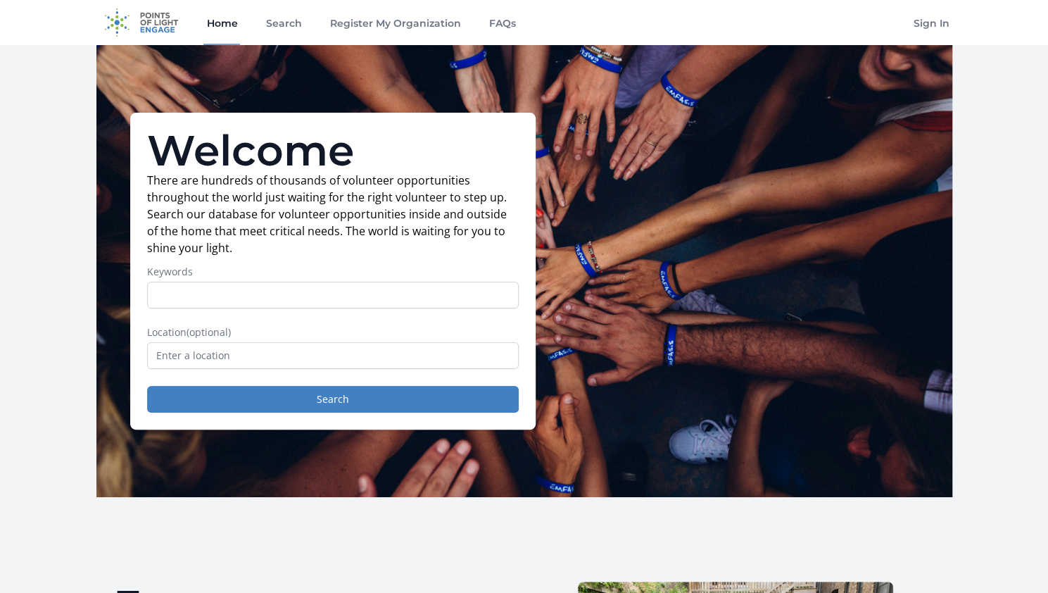
click at [292, 297] on input "Keywords" at bounding box center [333, 295] width 372 height 27
type input "everyday"
click at [337, 379] on form "Keywords everyday Location (optional) Search" at bounding box center [333, 339] width 372 height 148
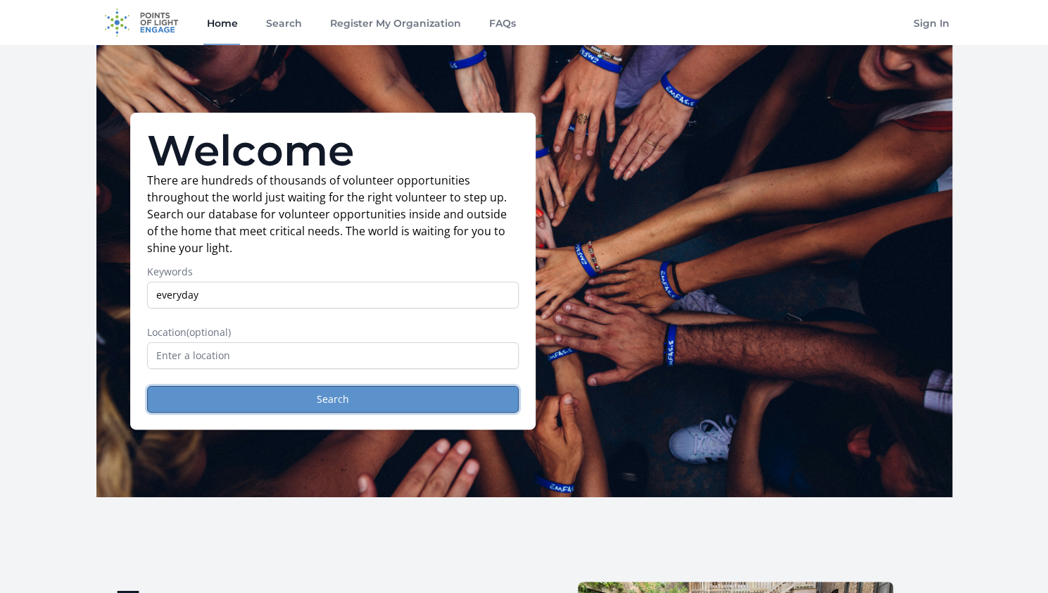
click at [344, 396] on button "Search" at bounding box center [333, 399] width 372 height 27
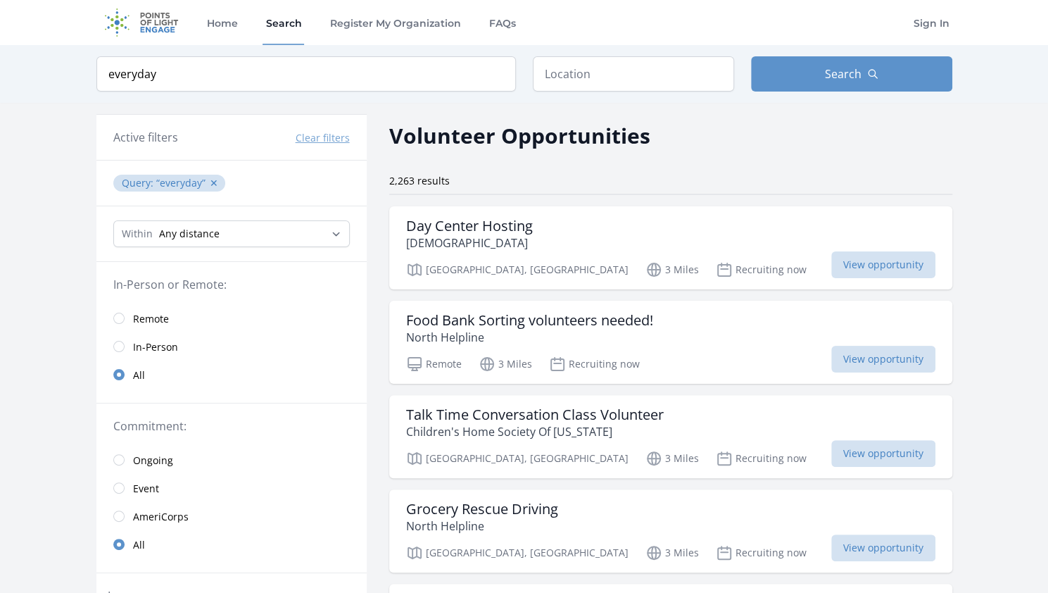
click at [149, 312] on span "Remote" at bounding box center [151, 319] width 36 height 14
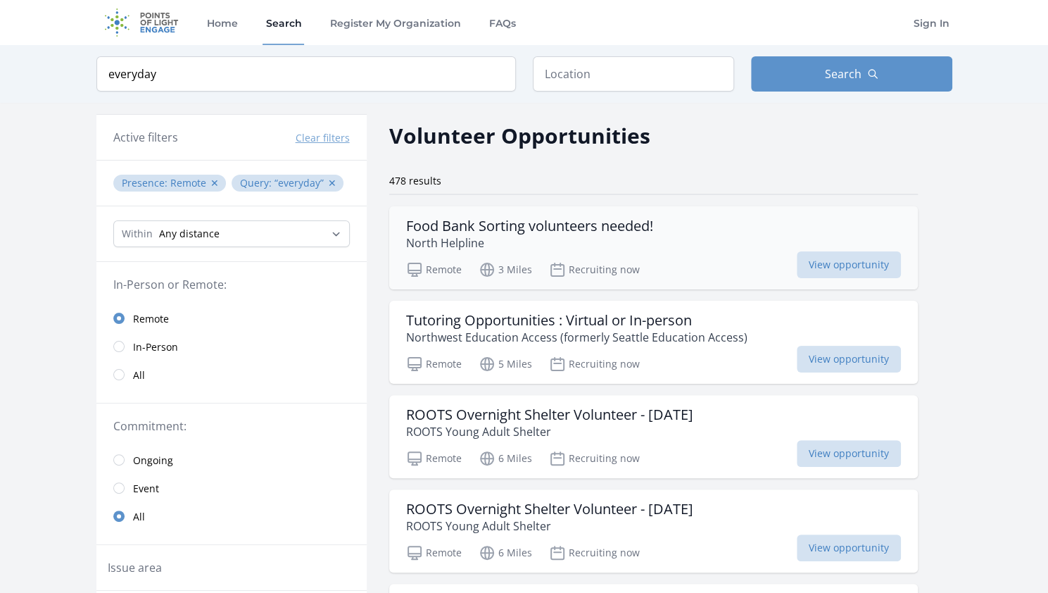
click at [722, 229] on div "Food Bank Sorting volunteers needed! North Helpline" at bounding box center [653, 235] width 495 height 34
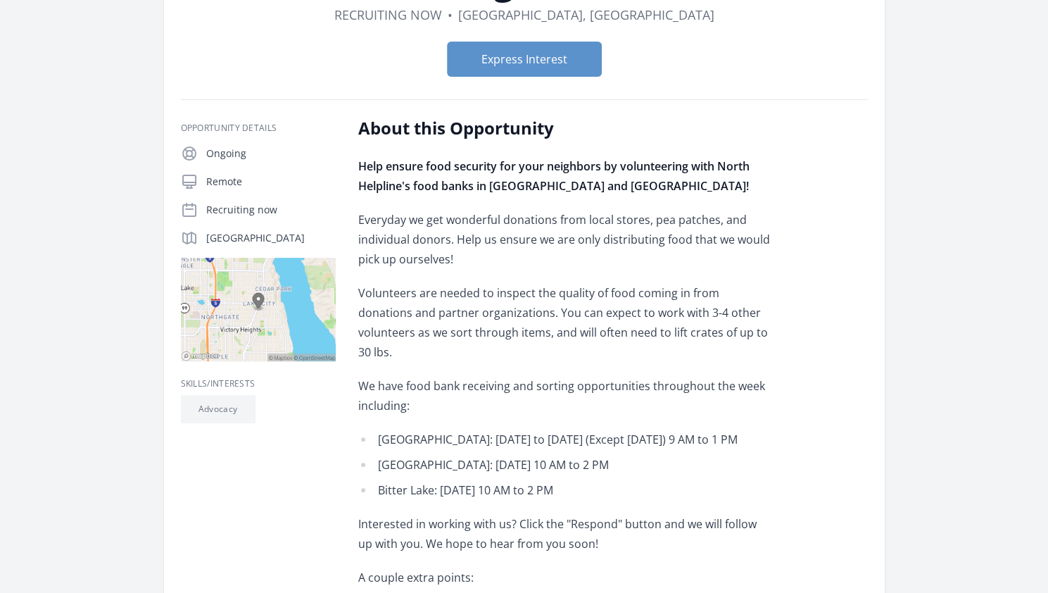
scroll to position [140, 0]
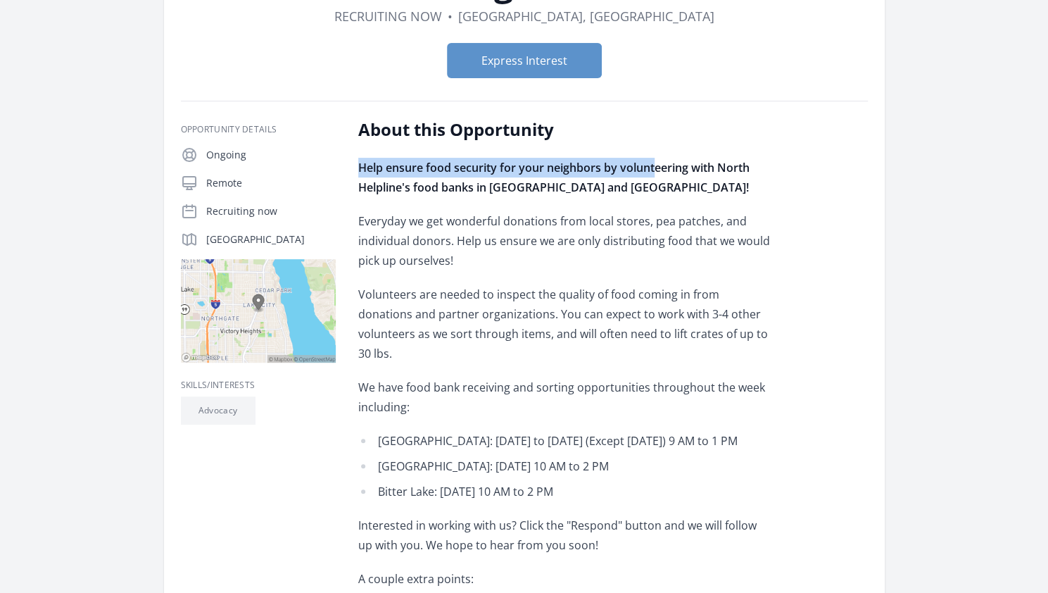
drag, startPoint x: 584, startPoint y: 95, endPoint x: 656, endPoint y: 157, distance: 94.9
click at [656, 157] on article "Organization North Helpline Food Bank Sorting volunteers needed! Duration Recru…" at bounding box center [524, 538] width 721 height 1232
click at [656, 158] on p "Help ensure food security for your neighbors by volunteering with North Helplin…" at bounding box center [564, 177] width 412 height 39
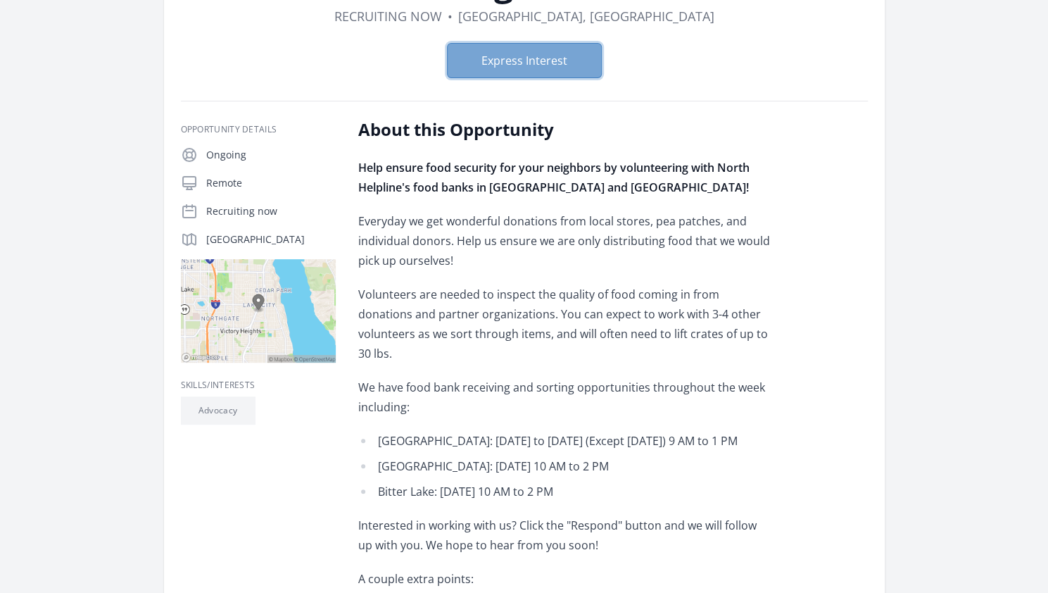
click at [492, 73] on button "Express Interest" at bounding box center [524, 60] width 155 height 35
